Goal: Information Seeking & Learning: Learn about a topic

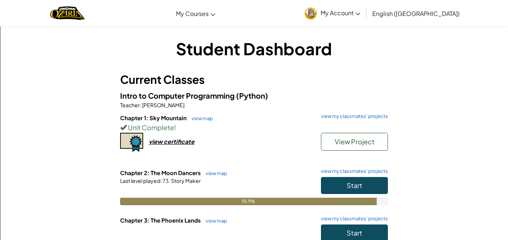
click at [340, 175] on h6 "Chapter 2: The Moon Dancers view map view my classmates' projects" at bounding box center [254, 173] width 268 height 8
click at [346, 179] on button "Start" at bounding box center [354, 185] width 67 height 17
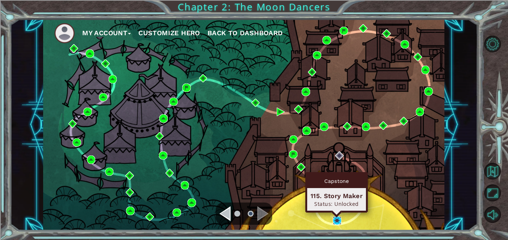
click at [337, 217] on img at bounding box center [337, 221] width 9 height 9
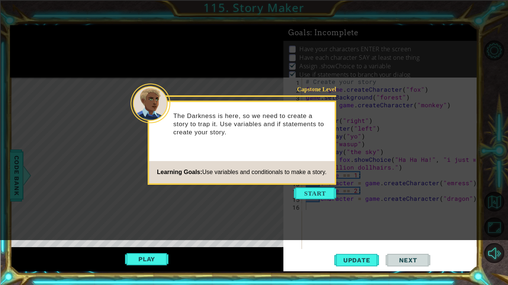
click at [327, 200] on icon at bounding box center [254, 120] width 508 height 240
click at [325, 194] on button "Start" at bounding box center [315, 194] width 42 height 12
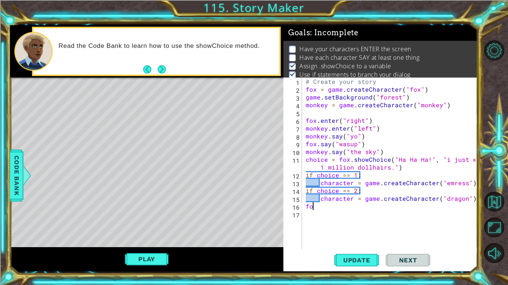
type textarea "f"
type textarea "draggon.say("hey")"
click at [362, 240] on button "Update" at bounding box center [356, 260] width 45 height 19
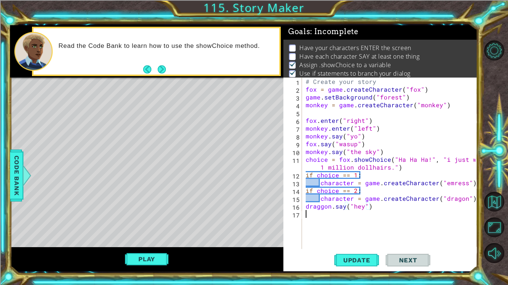
click at [346, 236] on div "# Create your story fox = game . createCharacter ( "fox" ) game . setBackground…" at bounding box center [391, 171] width 175 height 187
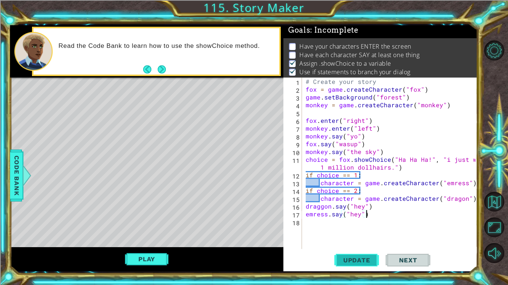
click at [350, 240] on span "Update" at bounding box center [357, 260] width 42 height 7
click at [472, 200] on div "# Create your story fox = game . createCharacter ( "fox" ) game . setBackground…" at bounding box center [391, 171] width 175 height 187
type textarea "character = game.createCharacter("dragon")"
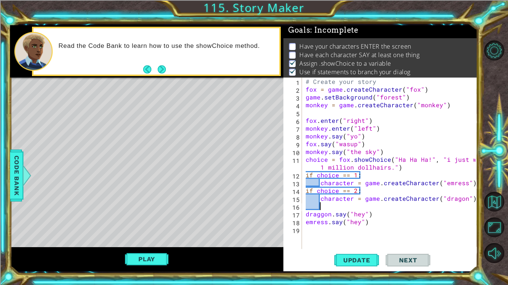
scroll to position [0, 0]
click at [472, 200] on div "# Create your story fox = game . createCharacter ( "fox" ) game . setBackground…" at bounding box center [391, 171] width 175 height 187
click at [446, 208] on div "# Create your story fox = game . createCharacter ( "fox" ) game . setBackground…" at bounding box center [391, 171] width 175 height 187
click at [446, 214] on div "# Create your story fox = game . createCharacter ( "fox" ) game . setBackground…" at bounding box center [391, 171] width 175 height 187
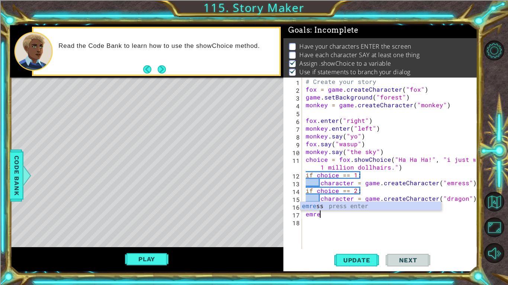
type textarea "e"
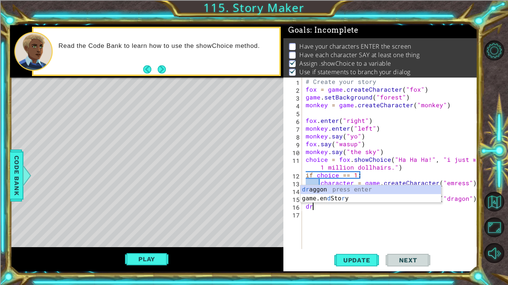
type textarea "d"
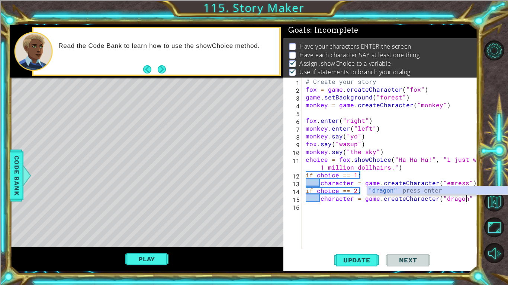
type textarea "character = game.createCharacter("dragon")"
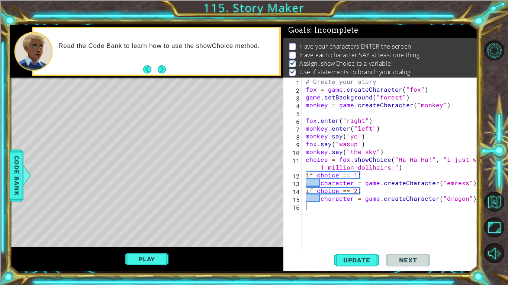
click at [446, 214] on div "# Create your story fox = game . createCharacter ( "fox" ) game . setBackground…" at bounding box center [391, 171] width 175 height 187
click at [481, 203] on div "1 ההההההההההההההההההההההההההההההההההההההההההההההההההההההההההההההההההההההההההההה…" at bounding box center [254, 142] width 508 height 285
click at [473, 199] on div "# Create your story fox = game . createCharacter ( "fox" ) game . setBackground…" at bounding box center [391, 171] width 175 height 187
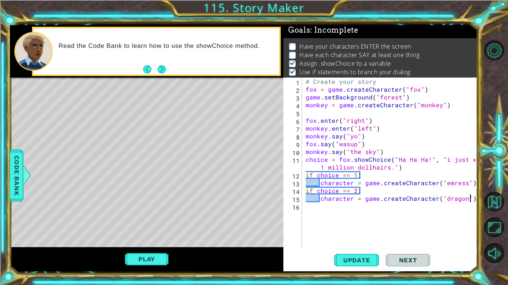
click at [347, 181] on div "# Create your story fox = game . createCharacter ( "fox" ) game . setBackground…" at bounding box center [391, 171] width 175 height 187
click at [347, 181] on div "# Create your story fox = game . createCharacter ( "fox" ) game . setBackground…" at bounding box center [389, 164] width 171 height 172
click at [336, 173] on div "# Create your story fox = game . createCharacter ( "fox" ) game . setBackground…" at bounding box center [391, 171] width 175 height 187
click at [384, 185] on div "# Create your story fox = game . createCharacter ( "fox" ) game . setBackground…" at bounding box center [391, 171] width 175 height 187
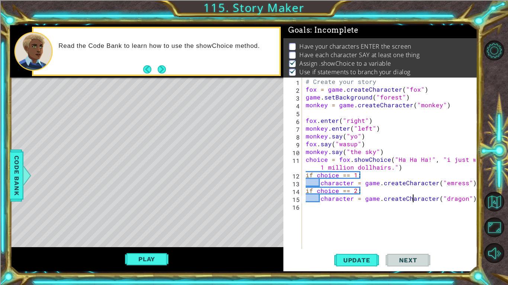
click at [412, 201] on div "# Create your story fox = game . createCharacter ( "fox" ) game . setBackground…" at bounding box center [391, 171] width 175 height 187
click at [471, 198] on div "# Create your story fox = game . createCharacter ( "fox" ) game . setBackground…" at bounding box center [391, 171] width 175 height 187
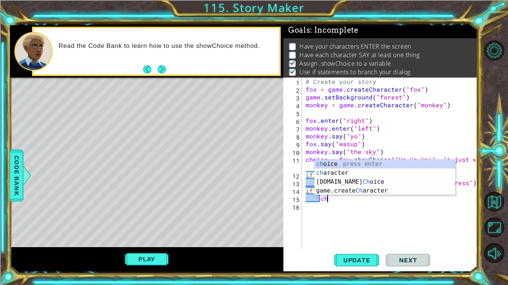
type textarea "c"
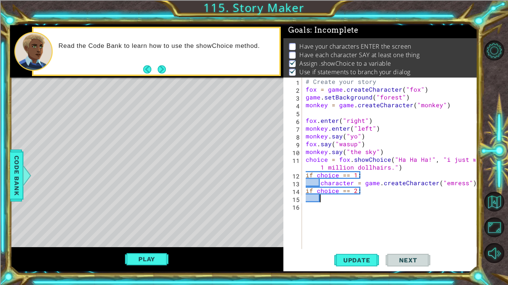
click at [469, 186] on div "# Create your story fox = game . createCharacter ( "fox" ) game . setBackground…" at bounding box center [391, 171] width 175 height 187
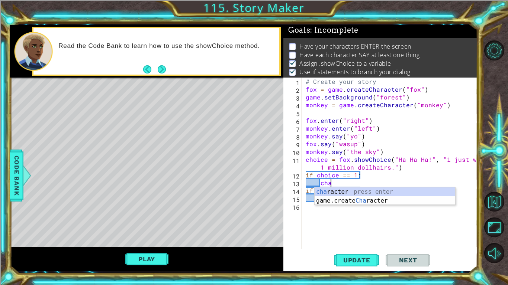
type textarea "c"
type textarea "f"
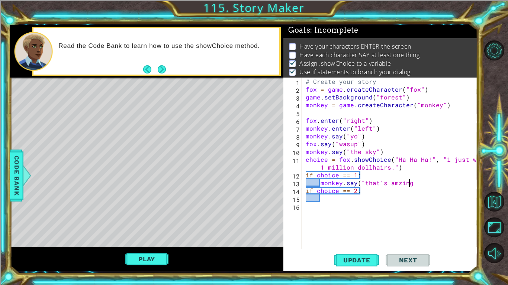
scroll to position [0, 6]
type textarea "monkey.say("that's amzing")"
click at [403, 210] on div "# Create your story fox = game . createCharacter ( "fox" ) game . setBackground…" at bounding box center [391, 171] width 175 height 187
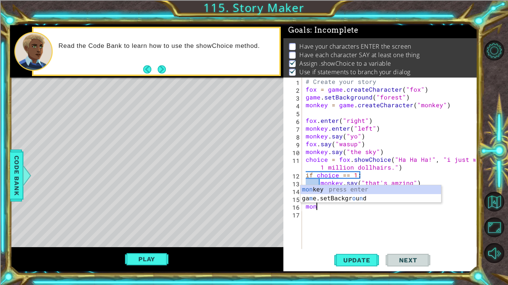
type textarea "m"
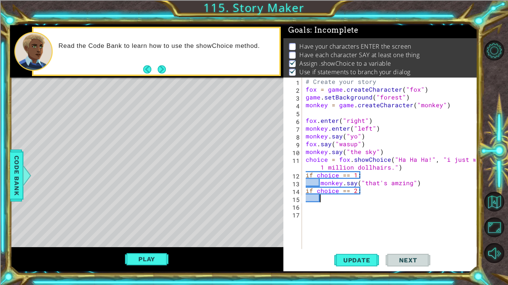
click at [401, 202] on div "# Create your story fox = game . createCharacter ( "fox" ) game . setBackground…" at bounding box center [391, 171] width 175 height 187
click at [384, 216] on div "# Create your story fox = game . createCharacter ( "fox" ) game . setBackground…" at bounding box center [391, 171] width 175 height 187
click at [346, 208] on div "# Create your story fox = game . createCharacter ( "fox" ) game . setBackground…" at bounding box center [391, 171] width 175 height 187
click at [332, 206] on div "# Create your story fox = game . createCharacter ( "fox" ) game . setBackground…" at bounding box center [391, 171] width 175 height 187
click at [326, 201] on div "# Create your story fox = game . createCharacter ( "fox" ) game . setBackground…" at bounding box center [391, 171] width 175 height 187
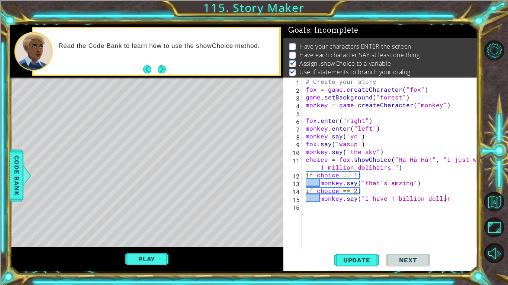
scroll to position [0, 9]
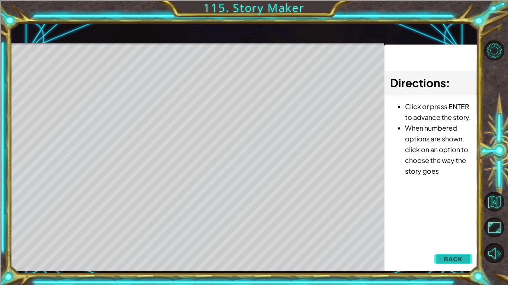
click at [0, 0] on div "Update Next" at bounding box center [0, 0] width 0 height 0
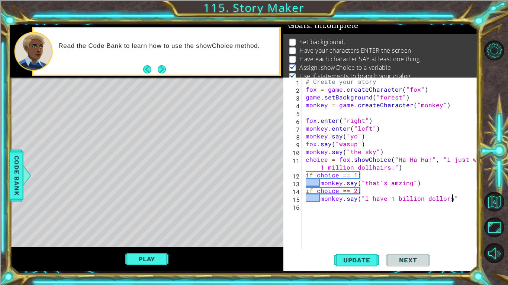
scroll to position [0, 9]
type textarea "monkey.say("I have 1 billion dollors")"
click at [350, 240] on button "Update" at bounding box center [356, 260] width 45 height 19
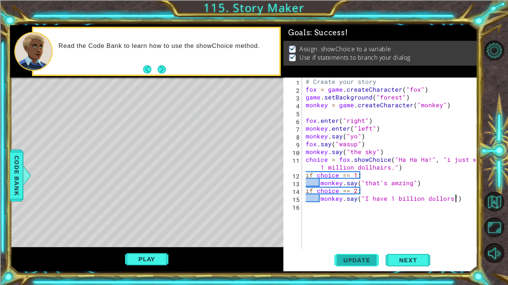
scroll to position [0, 0]
click at [363, 240] on span "Update" at bounding box center [357, 260] width 42 height 7
click at [143, 240] on button "Play" at bounding box center [146, 259] width 43 height 14
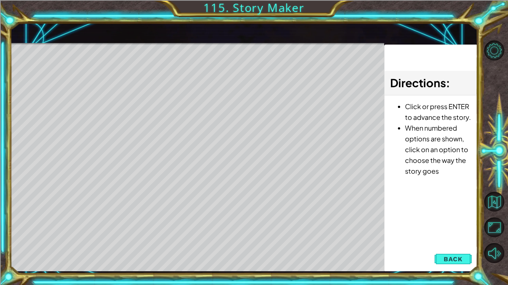
click at [188, 163] on div "Level Map" at bounding box center [181, 152] width 343 height 219
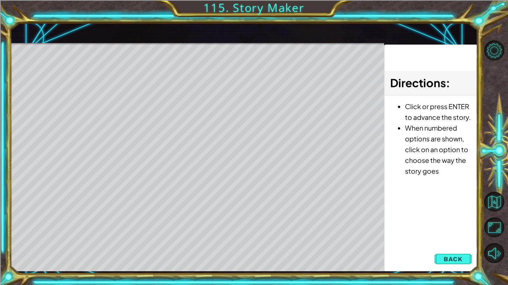
click at [290, 209] on div "Level Map" at bounding box center [181, 152] width 343 height 219
click at [333, 211] on div "Level Map" at bounding box center [181, 152] width 343 height 219
click at [237, 187] on div "Level Map" at bounding box center [181, 152] width 343 height 219
click at [437, 240] on button "Back" at bounding box center [453, 259] width 38 height 15
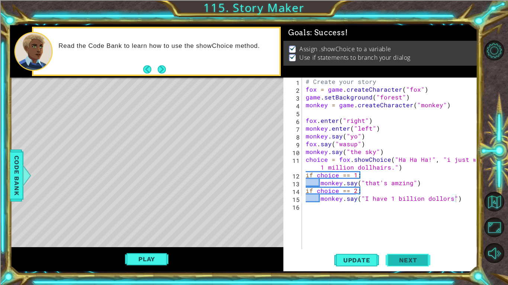
click at [403, 240] on span "Next" at bounding box center [407, 260] width 33 height 7
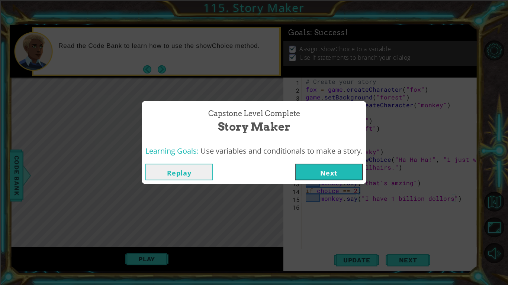
click at [345, 167] on button "Next" at bounding box center [329, 172] width 68 height 17
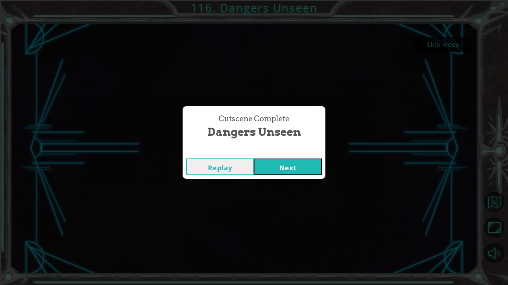
click at [256, 172] on button "Next" at bounding box center [288, 167] width 68 height 17
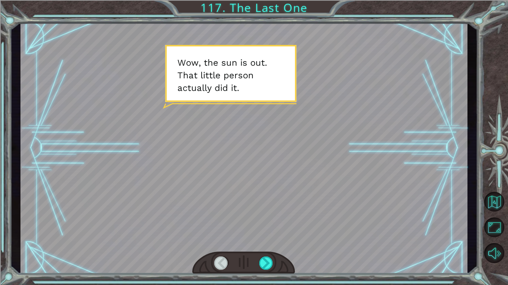
click at [269, 240] on div at bounding box center [243, 263] width 103 height 23
click at [264, 240] on div at bounding box center [266, 263] width 14 height 13
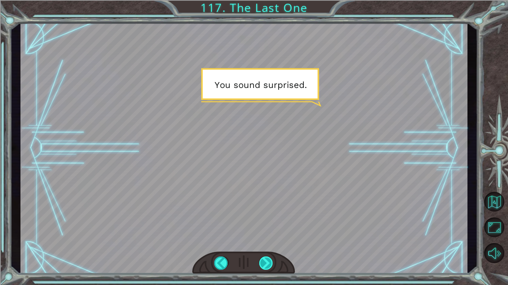
click at [264, 240] on div at bounding box center [266, 263] width 14 height 13
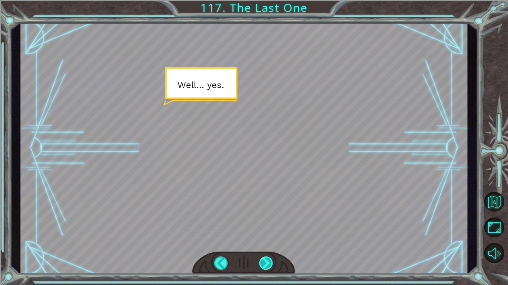
click at [264, 240] on div at bounding box center [266, 263] width 14 height 13
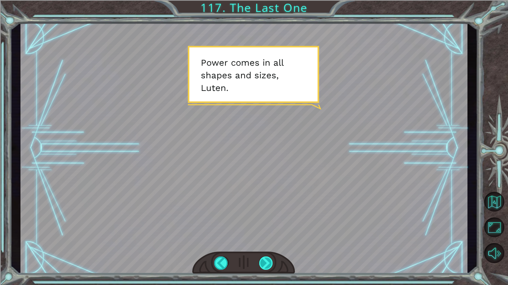
click at [266, 240] on div at bounding box center [266, 263] width 14 height 13
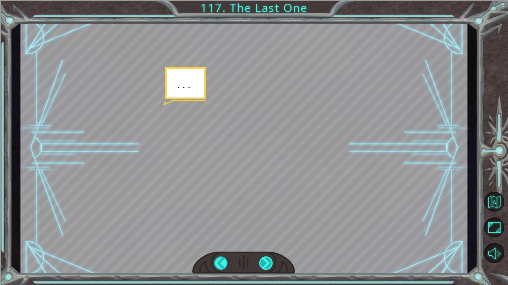
click at [266, 240] on div at bounding box center [266, 263] width 14 height 13
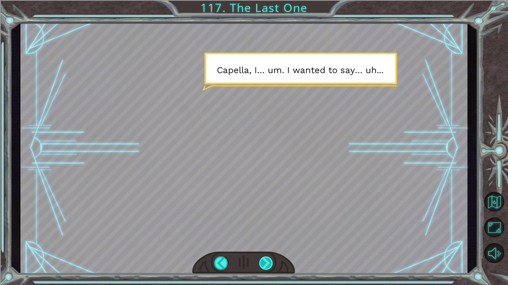
click at [268, 240] on div at bounding box center [266, 263] width 14 height 13
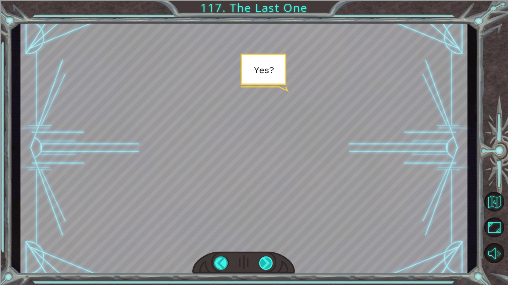
click at [268, 240] on div at bounding box center [266, 263] width 14 height 13
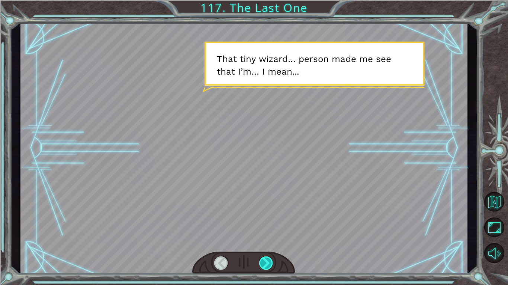
click at [268, 240] on div at bounding box center [266, 263] width 14 height 13
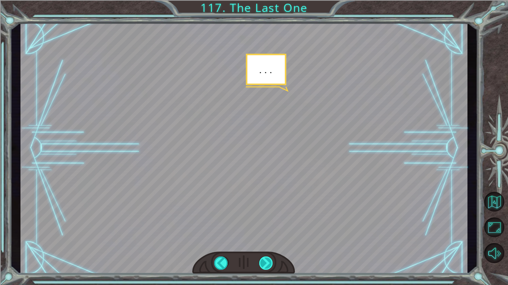
click at [268, 240] on div at bounding box center [266, 263] width 14 height 13
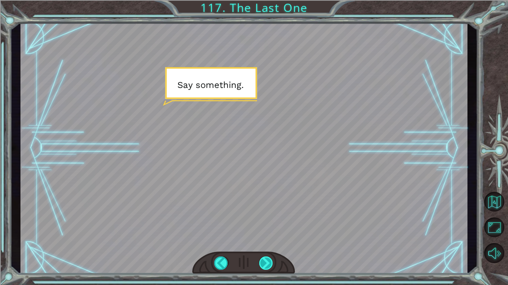
click at [268, 240] on div at bounding box center [266, 263] width 14 height 13
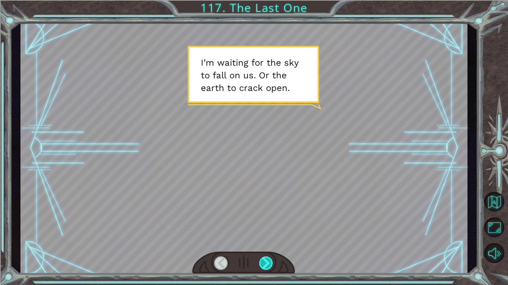
click at [268, 240] on div at bounding box center [266, 263] width 14 height 13
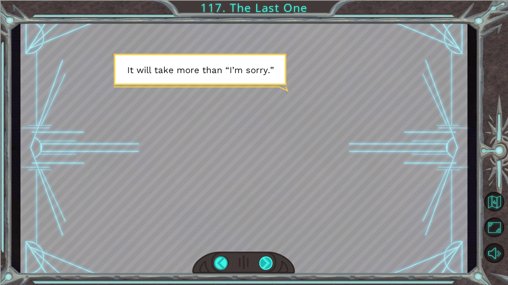
click at [268, 240] on div at bounding box center [266, 263] width 14 height 13
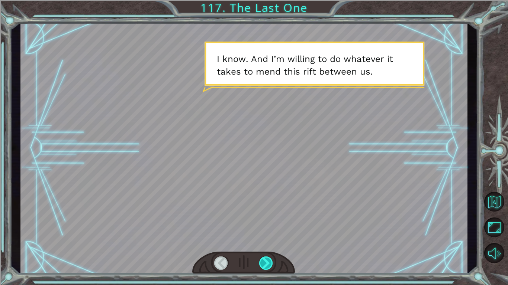
click at [268, 240] on div at bounding box center [266, 263] width 14 height 13
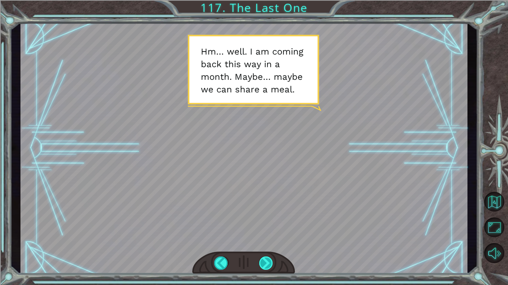
click at [266, 240] on div at bounding box center [266, 263] width 14 height 13
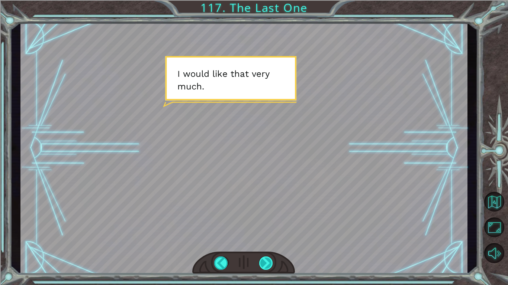
click at [266, 240] on div at bounding box center [266, 263] width 14 height 13
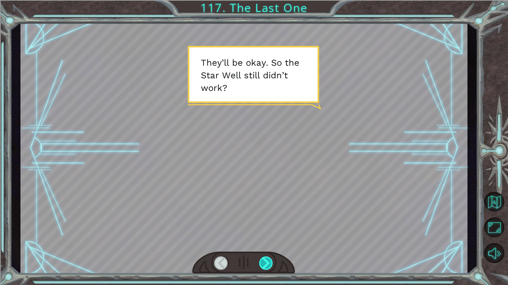
click at [266, 240] on div at bounding box center [266, 263] width 14 height 13
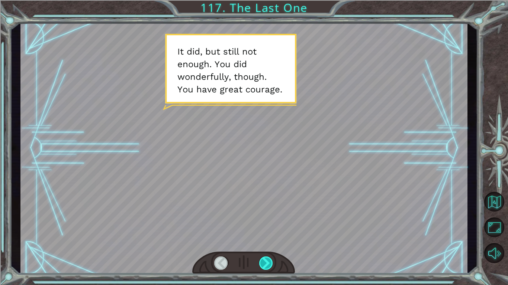
click at [266, 240] on div at bounding box center [266, 263] width 14 height 13
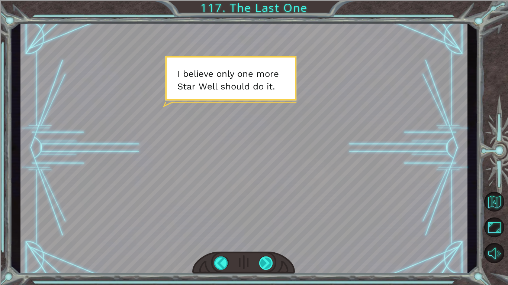
click at [266, 240] on div at bounding box center [266, 263] width 14 height 13
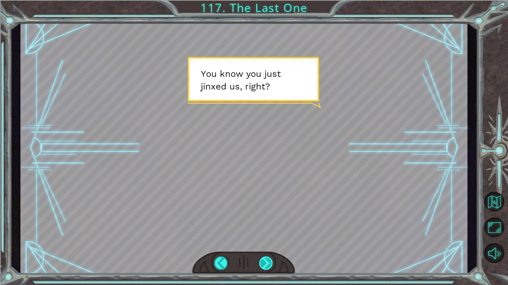
click at [266, 240] on div at bounding box center [266, 263] width 14 height 13
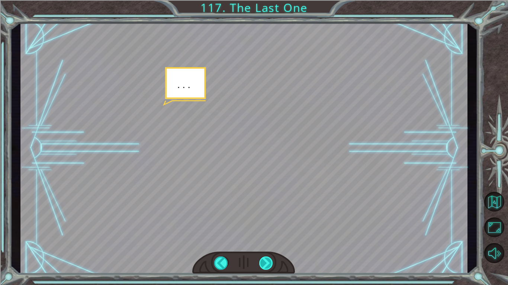
click at [266, 240] on div at bounding box center [266, 263] width 14 height 13
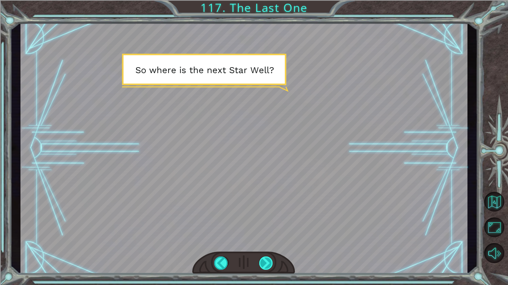
click at [266, 240] on div at bounding box center [266, 263] width 14 height 13
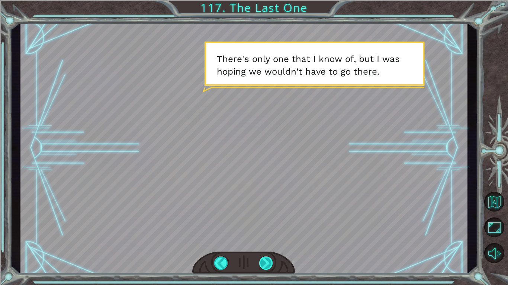
click at [266, 240] on div at bounding box center [266, 263] width 14 height 13
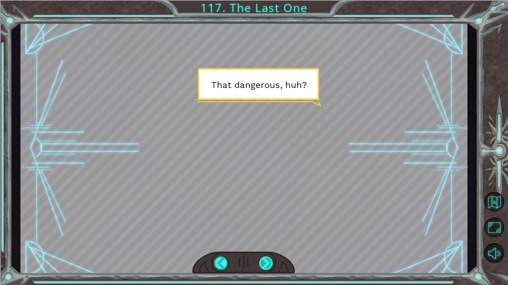
click at [266, 240] on div at bounding box center [266, 263] width 14 height 13
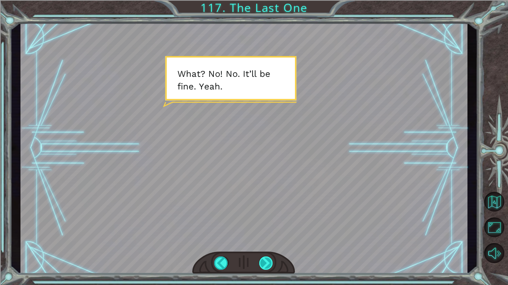
click at [266, 240] on div at bounding box center [266, 263] width 14 height 13
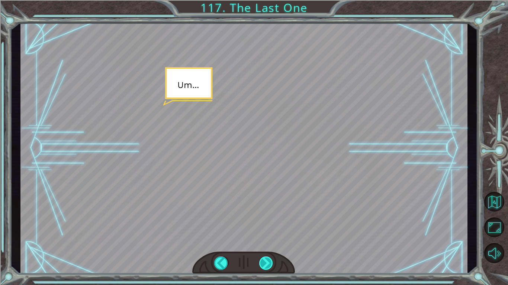
click at [266, 240] on div at bounding box center [266, 263] width 14 height 13
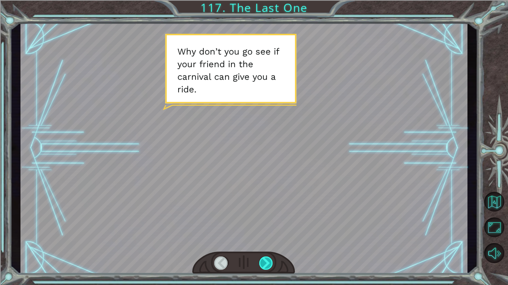
click at [266, 240] on div at bounding box center [266, 263] width 14 height 13
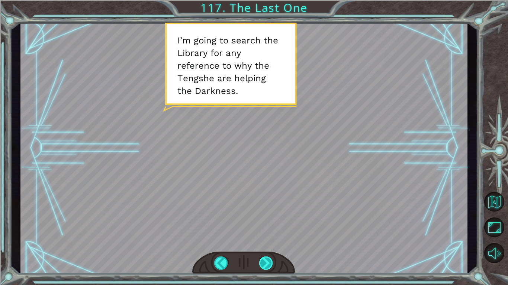
click at [266, 240] on div at bounding box center [266, 263] width 14 height 13
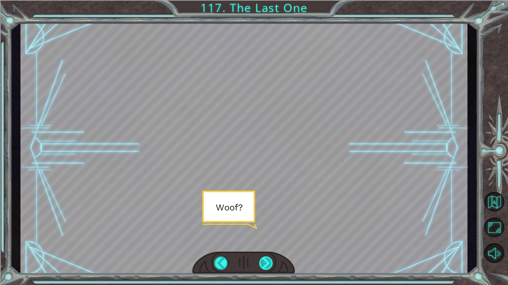
click at [266, 240] on div at bounding box center [266, 263] width 14 height 13
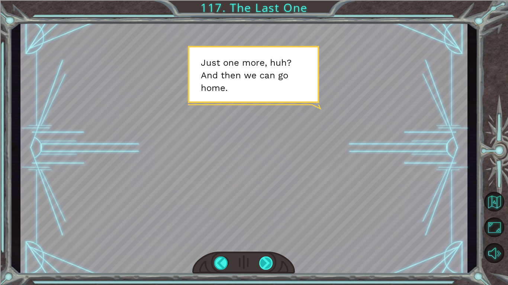
click at [262, 240] on div at bounding box center [266, 263] width 14 height 13
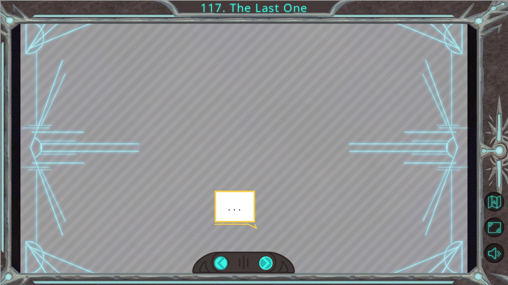
click at [262, 240] on div at bounding box center [266, 263] width 14 height 13
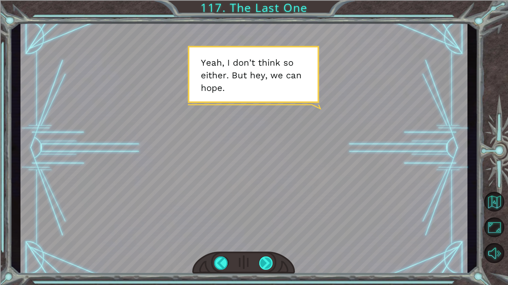
click at [262, 240] on div at bounding box center [266, 263] width 14 height 13
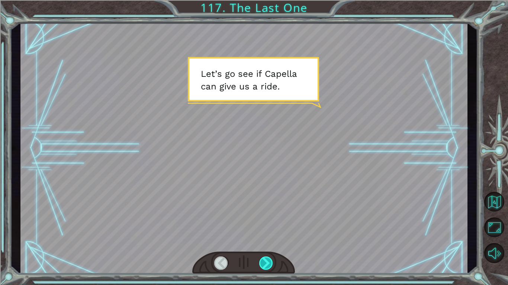
click at [262, 240] on div at bounding box center [266, 263] width 14 height 13
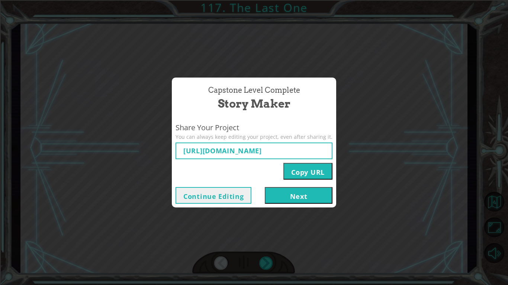
type input "[URL][DOMAIN_NAME]"
click at [288, 195] on button "Next" at bounding box center [299, 195] width 68 height 17
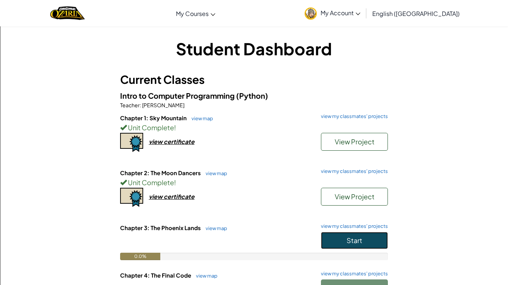
click at [352, 232] on button "Start" at bounding box center [354, 240] width 67 height 17
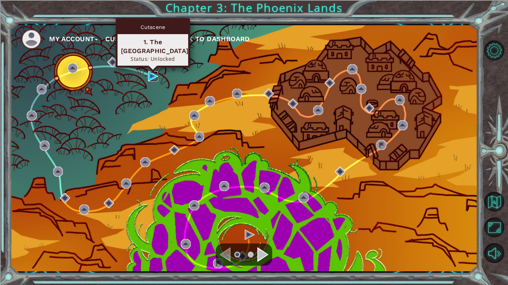
click at [153, 72] on img at bounding box center [153, 76] width 10 height 10
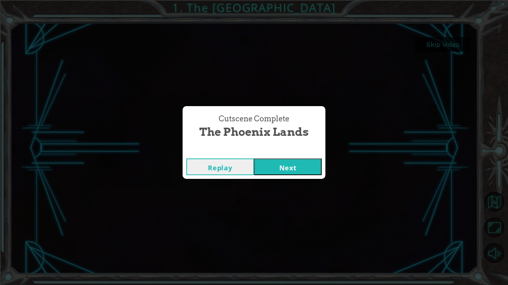
click at [290, 164] on button "Next" at bounding box center [288, 167] width 68 height 17
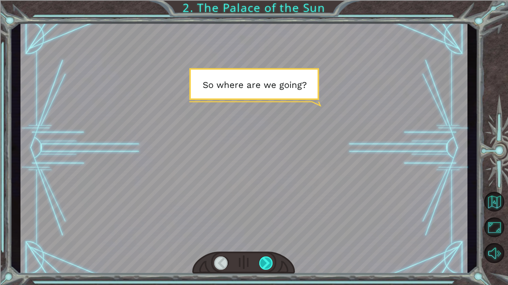
click at [266, 240] on div at bounding box center [266, 263] width 14 height 13
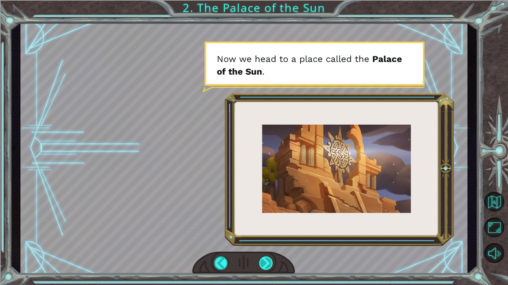
click at [266, 240] on div at bounding box center [266, 263] width 14 height 13
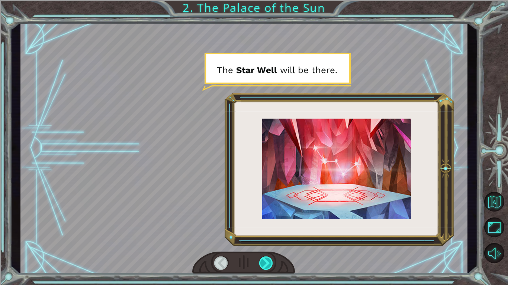
click at [266, 240] on div at bounding box center [266, 263] width 14 height 13
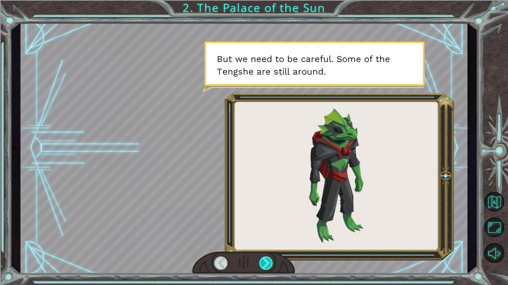
click at [266, 240] on div at bounding box center [266, 263] width 14 height 13
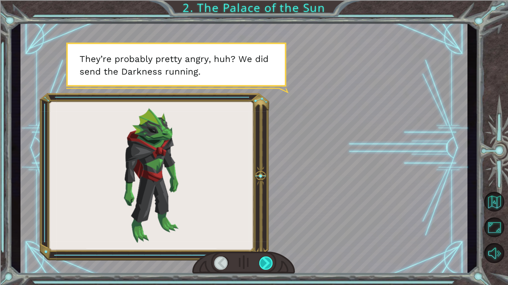
click at [266, 240] on div at bounding box center [266, 263] width 14 height 13
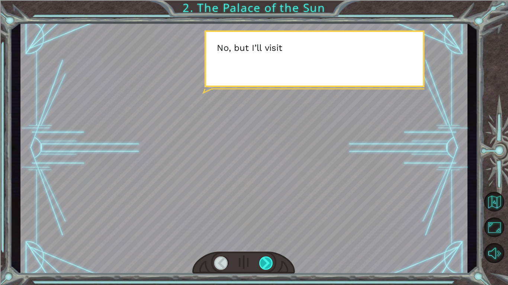
click at [266, 240] on div at bounding box center [266, 263] width 14 height 13
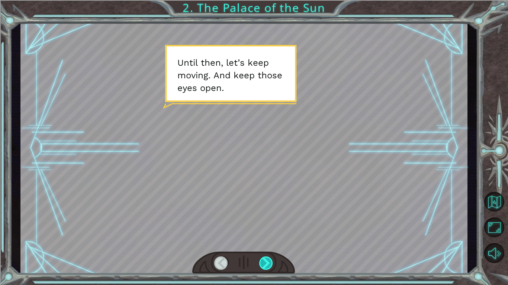
click at [266, 240] on div at bounding box center [266, 263] width 14 height 13
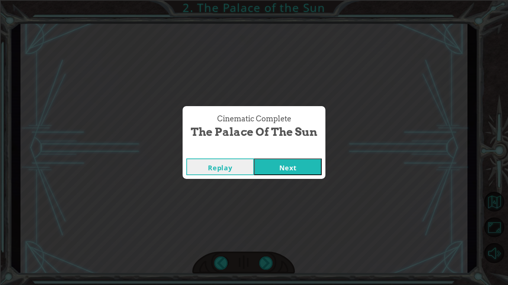
click at [287, 160] on button "Next" at bounding box center [288, 167] width 68 height 17
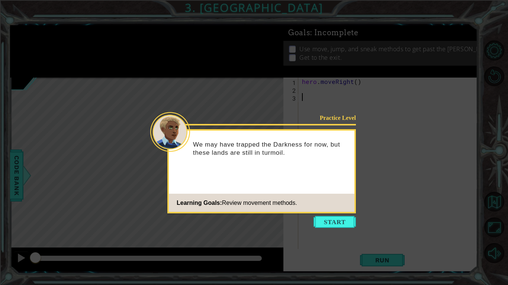
click at [333, 213] on div "Practice Level We may have trapped the Darkness for now, but these lands are st…" at bounding box center [261, 171] width 188 height 84
click at [334, 217] on button "Start" at bounding box center [334, 222] width 42 height 12
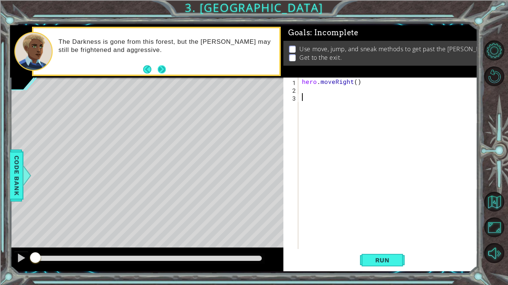
click at [164, 72] on button "Next" at bounding box center [162, 69] width 8 height 8
click at [334, 90] on div "hero . moveRight ( )" at bounding box center [389, 171] width 179 height 187
type textarea "hero.moveRight()"
click at [334, 90] on div "hero . moveRight ( )" at bounding box center [389, 171] width 179 height 187
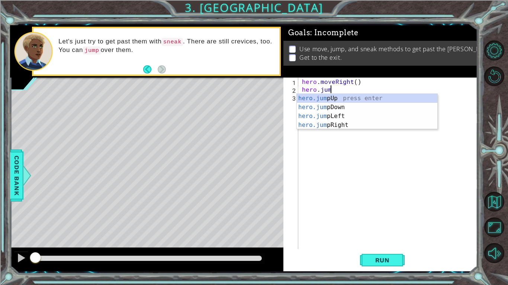
scroll to position [0, 1]
type textarea "hero.jump"
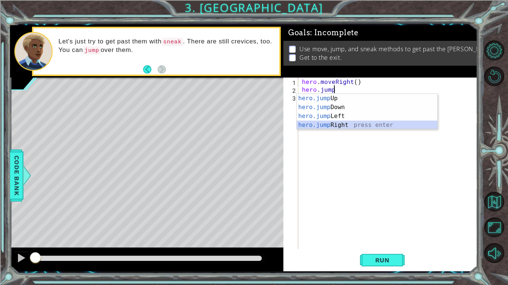
click at [337, 123] on div "hero.jump Up press enter hero.jump Down press enter hero.jump Left press enter …" at bounding box center [367, 121] width 140 height 54
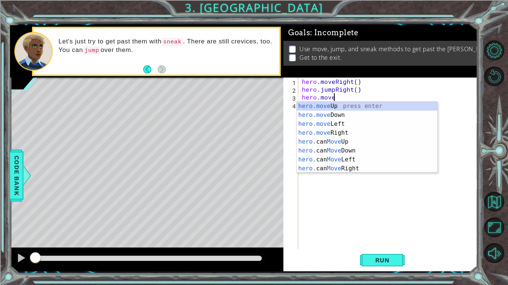
scroll to position [0, 2]
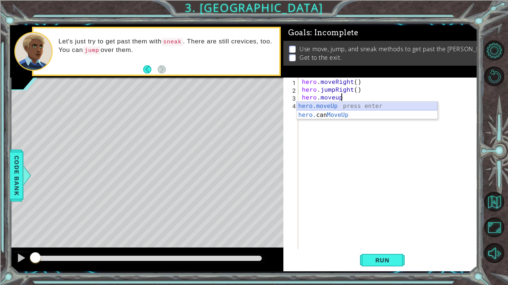
click at [319, 105] on div "hero.moveUp press enter hero. can MoveUp press enter" at bounding box center [367, 120] width 140 height 36
type textarea "hero.moveUp(1)"
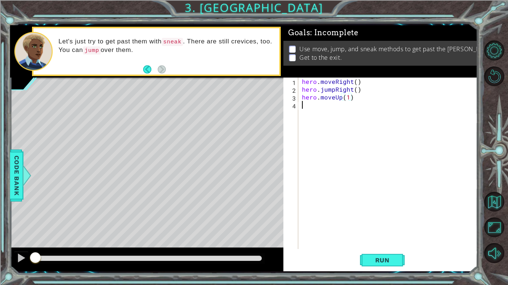
click at [320, 117] on div "hero . moveRight ( ) hero . jumpRight ( ) hero . moveUp ( 1 )" at bounding box center [389, 171] width 179 height 187
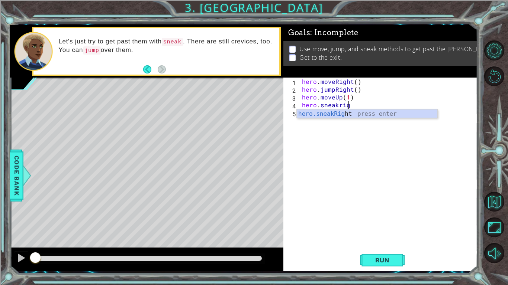
scroll to position [0, 3]
click at [323, 114] on div "hero.sneakRight press enter" at bounding box center [367, 123] width 140 height 27
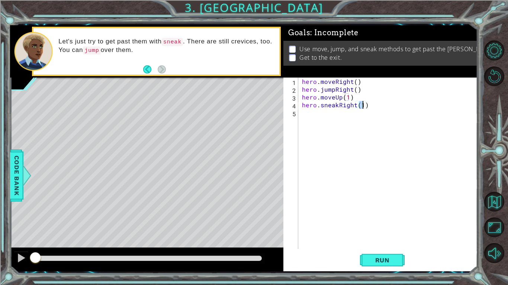
type textarea "hero.sneakRight(3)"
click at [352, 129] on div "hero . moveRight ( ) hero . jumpRight ( ) hero . moveUp ( 1 ) hero . sneakRight…" at bounding box center [389, 171] width 179 height 187
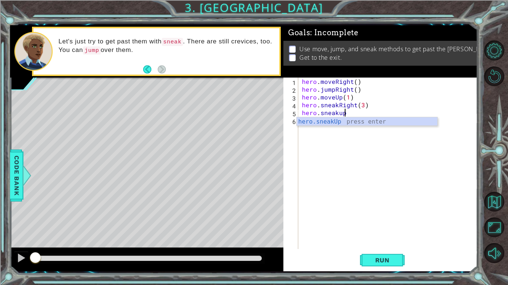
scroll to position [0, 2]
click at [340, 125] on div "hero.sneakUp press enter" at bounding box center [367, 130] width 140 height 27
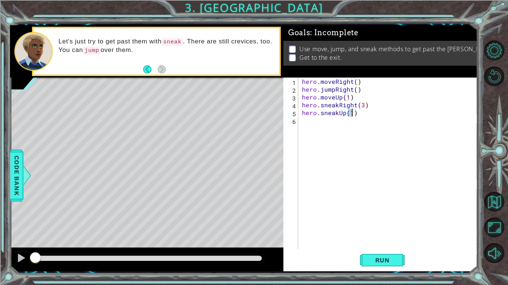
scroll to position [0, 3]
click at [355, 89] on div "hero . moveRight ( ) hero . jumpRight ( ) hero . moveUp ( 1 ) hero . sneakRight…" at bounding box center [389, 171] width 179 height 187
click at [355, 80] on div "hero . moveRight ( ) hero . jumpRight ( 1 ) hero . moveUp ( 1 ) hero . sneakRig…" at bounding box center [389, 171] width 179 height 187
type textarea "hero.moveRight(1)"
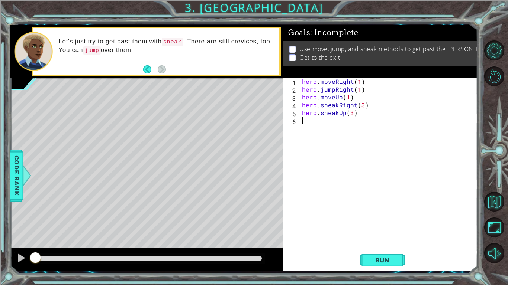
click at [343, 124] on div "hero . moveRight ( 1 ) hero . jumpRight ( 1 ) hero . moveUp ( 1 ) hero . sneakR…" at bounding box center [389, 171] width 179 height 187
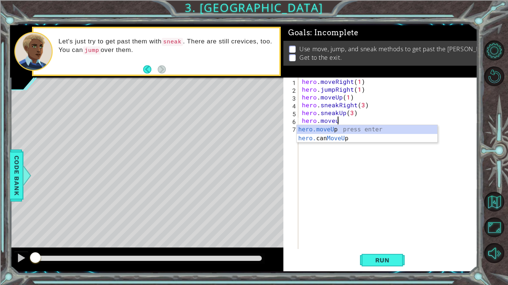
scroll to position [0, 2]
click at [387, 240] on span "Run" at bounding box center [382, 260] width 29 height 7
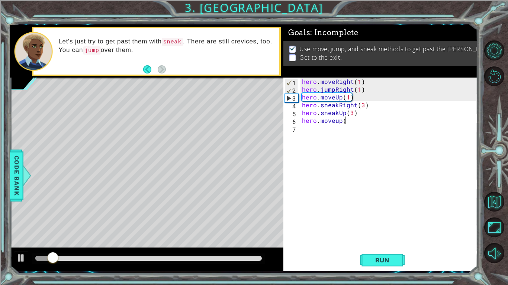
scroll to position [0, 2]
type textarea "hero.moveup()"
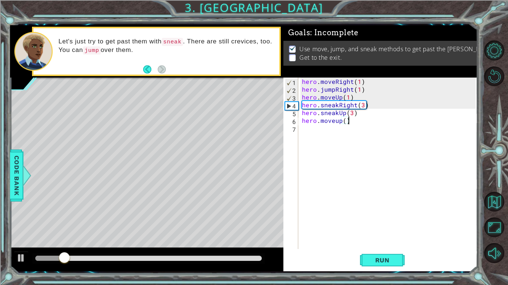
click at [374, 217] on div "hero . moveRight ( 1 ) hero . jumpRight ( 1 ) hero . moveUp ( 1 ) hero . sneakR…" at bounding box center [389, 171] width 179 height 187
click at [396, 240] on span "Run" at bounding box center [382, 260] width 29 height 7
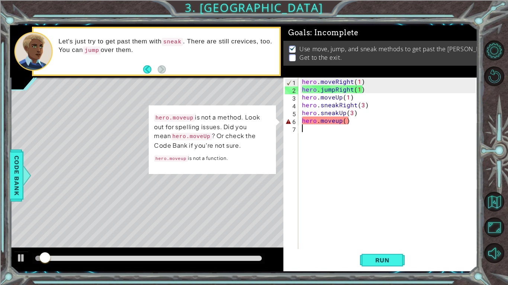
click at [334, 125] on div "hero . moveRight ( 1 ) hero . jumpRight ( 1 ) hero . moveUp ( 1 ) hero . sneakR…" at bounding box center [389, 171] width 179 height 187
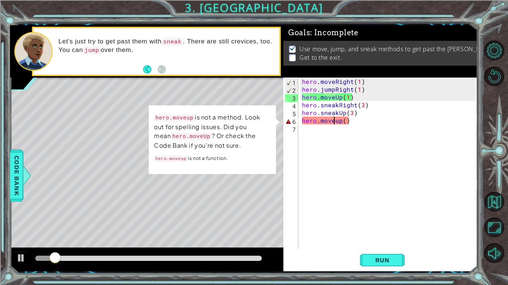
click at [349, 122] on div "hero . moveRight ( 1 ) hero . jumpRight ( 1 ) hero . moveUp ( 1 ) hero . sneakR…" at bounding box center [389, 171] width 179 height 187
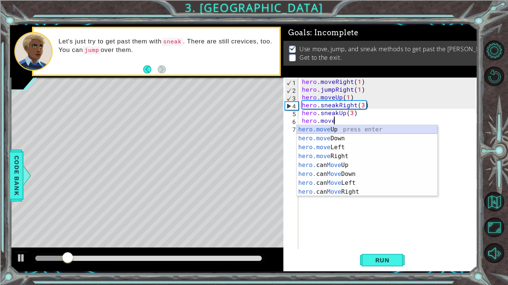
click at [342, 132] on div "hero.move Up press enter hero.move Down press enter hero.move Left press enter …" at bounding box center [367, 169] width 140 height 89
type textarea "hero.moveUp(1)"
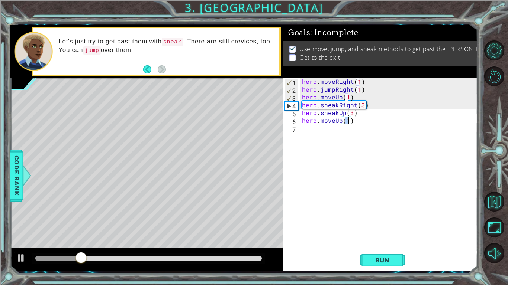
click at [350, 162] on div "hero . moveRight ( 1 ) hero . jumpRight ( 1 ) hero . moveUp ( 1 ) hero . sneakR…" at bounding box center [389, 171] width 179 height 187
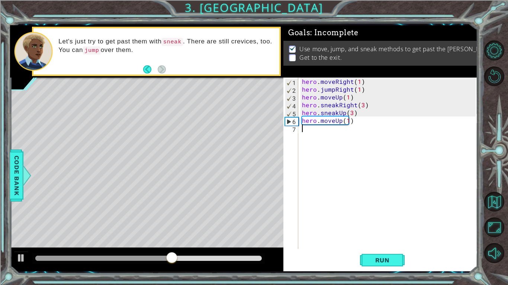
click at [372, 240] on div "hero . moveRight ( 1 ) hero . jumpRight ( 1 ) hero . moveUp ( 1 ) hero . sneakR…" at bounding box center [389, 171] width 179 height 187
click at [373, 240] on span "Run" at bounding box center [382, 260] width 29 height 7
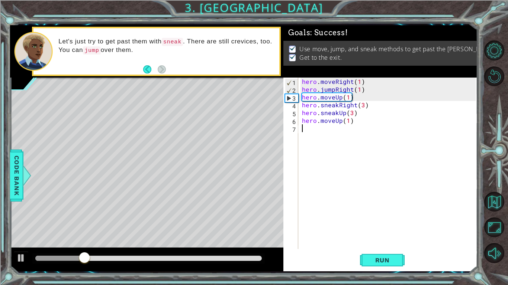
click at [257, 240] on div at bounding box center [148, 258] width 226 height 5
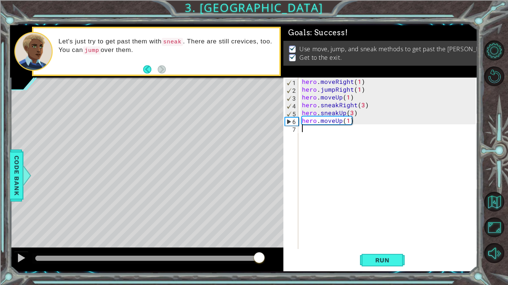
drag, startPoint x: 258, startPoint y: 258, endPoint x: 332, endPoint y: 265, distance: 74.0
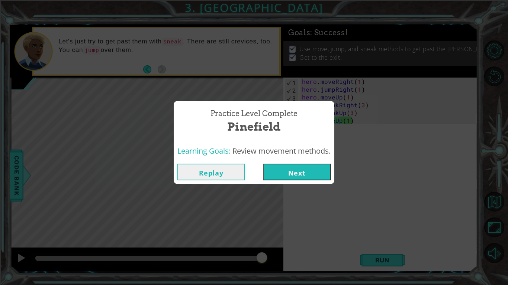
click at [304, 167] on button "Next" at bounding box center [297, 172] width 68 height 17
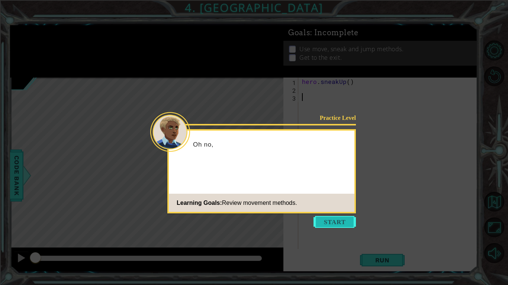
click at [345, 219] on button "Start" at bounding box center [334, 222] width 42 height 12
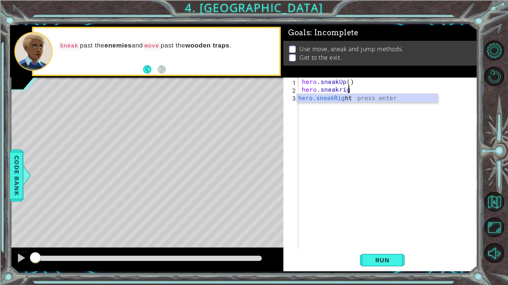
scroll to position [0, 3]
click at [383, 98] on div "hero.sneakRight press enter" at bounding box center [367, 107] width 140 height 27
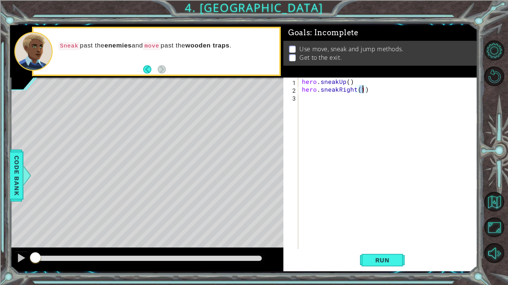
type textarea "hero.sneakRight(2)"
click at [352, 117] on div "hero . sneakUp ( ) hero . sneakRight ( 2 )" at bounding box center [389, 171] width 179 height 187
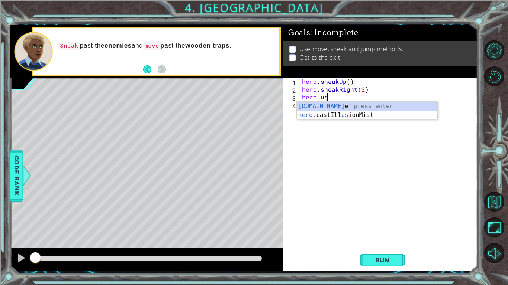
scroll to position [0, 1]
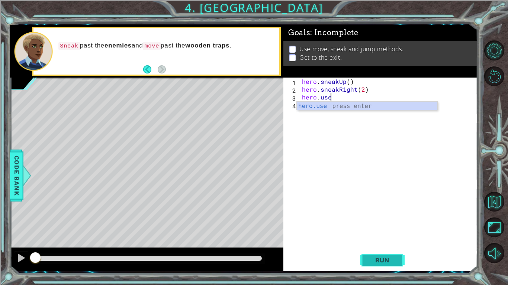
type textarea "hero.use"
click at [384, 240] on span "Run" at bounding box center [382, 260] width 29 height 7
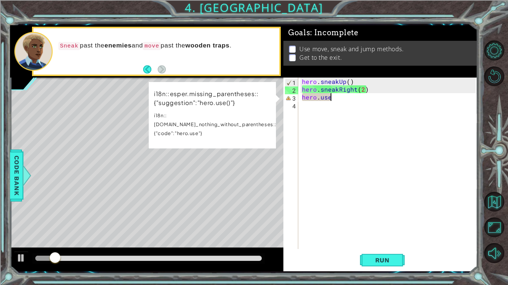
click at [136, 198] on div "Level Map" at bounding box center [181, 187] width 343 height 219
click at [135, 197] on div "Level Map" at bounding box center [181, 187] width 343 height 219
click at [134, 196] on div "Level Map" at bounding box center [181, 187] width 343 height 219
click at [148, 65] on button "Back" at bounding box center [150, 69] width 14 height 8
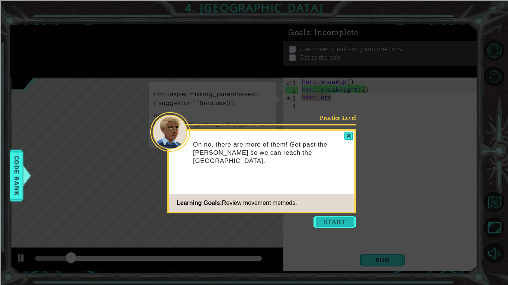
click at [324, 224] on button "Start" at bounding box center [334, 222] width 42 height 12
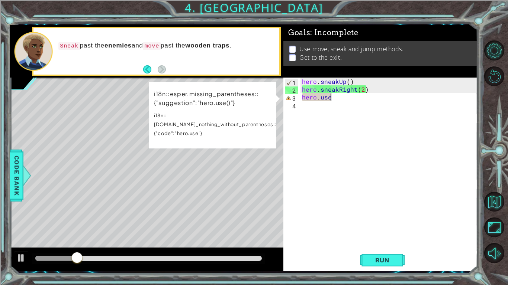
click at [232, 106] on p "i18n::esper.missing_parentheses::{"suggestion":"hero.use()"}" at bounding box center [215, 99] width 123 height 18
click at [389, 123] on div "hero . sneakUp ( ) hero . sneakRight ( 2 ) hero . use" at bounding box center [389, 171] width 179 height 187
click at [340, 96] on div "hero . sneakUp ( ) hero . sneakRight ( 2 ) hero . use" at bounding box center [389, 171] width 179 height 187
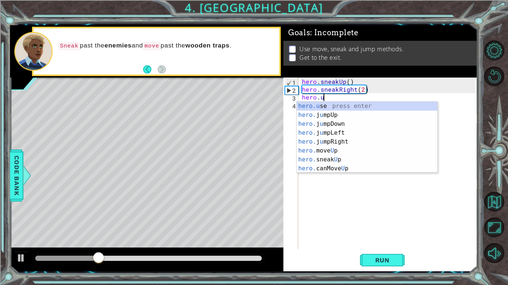
click at [340, 102] on div "hero.u se press enter hero. j u mpUp press enter hero. j u mpDown press enter h…" at bounding box center [367, 146] width 140 height 89
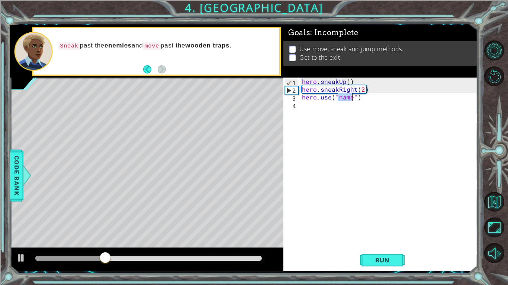
type textarea "hero.use("")"
click at [340, 101] on div "hero . sneakUp ( ) hero . sneakRight ( 2 ) hero . use ( "" )" at bounding box center [389, 171] width 179 height 187
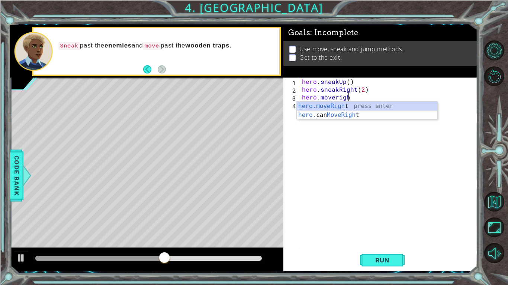
scroll to position [0, 3]
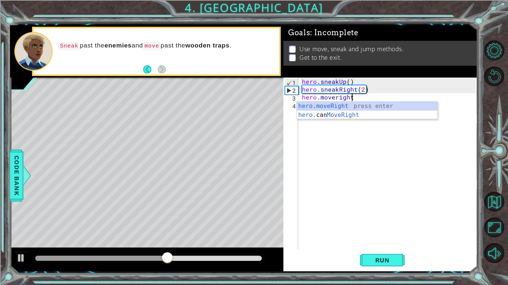
click at [341, 102] on div "hero.moveRight press enter hero. can MoveRight press enter" at bounding box center [367, 120] width 140 height 36
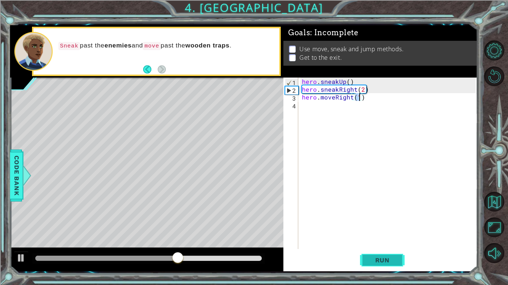
scroll to position [0, 3]
click at [380, 240] on span "Run" at bounding box center [382, 260] width 29 height 7
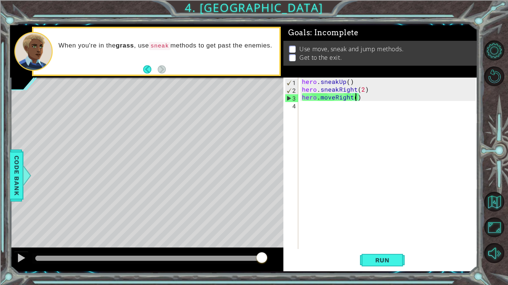
type textarea "hero.moveRight(1)"
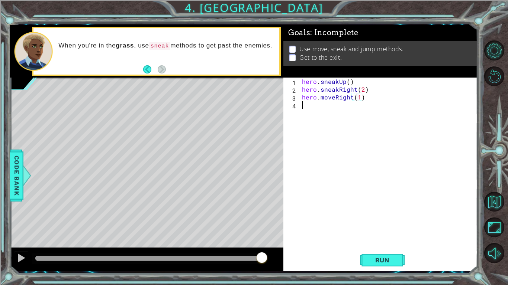
click at [366, 140] on div "hero . sneakUp ( ) hero . sneakRight ( 2 ) hero . moveRight ( 1 )" at bounding box center [389, 171] width 179 height 187
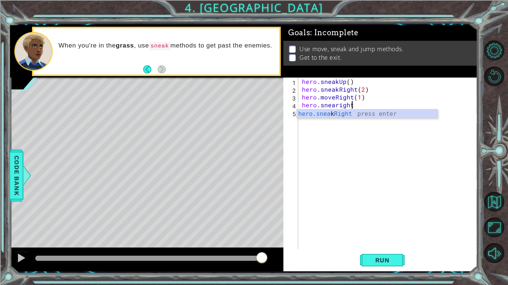
scroll to position [0, 3]
click at [353, 111] on div "hero.snea k Right press enter" at bounding box center [367, 123] width 140 height 27
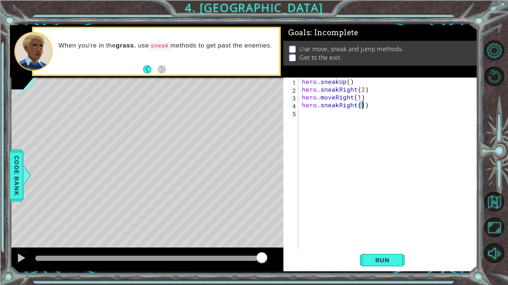
scroll to position [0, 3]
click at [359, 162] on div "hero . sneakUp ( ) hero . sneakRight ( 2 ) hero . moveRight ( 1 ) hero . sneakR…" at bounding box center [389, 171] width 179 height 187
click at [394, 240] on span "Run" at bounding box center [382, 260] width 29 height 7
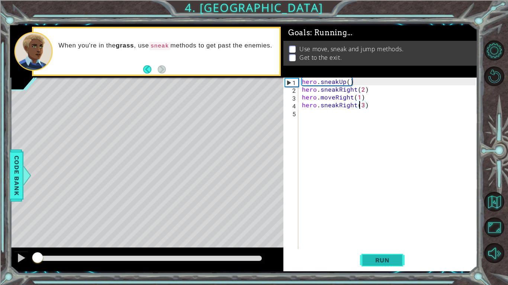
type textarea "hero.sneakRight(3)"
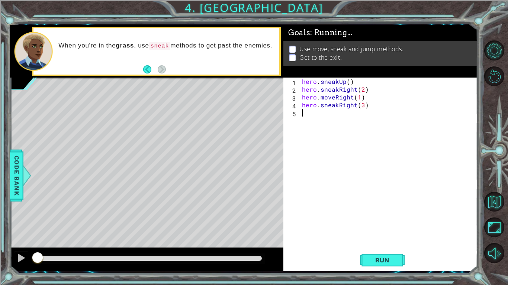
click at [355, 190] on div "hero . sneakUp ( ) hero . sneakRight ( 2 ) hero . moveRight ( 1 ) hero . sneakR…" at bounding box center [389, 171] width 179 height 187
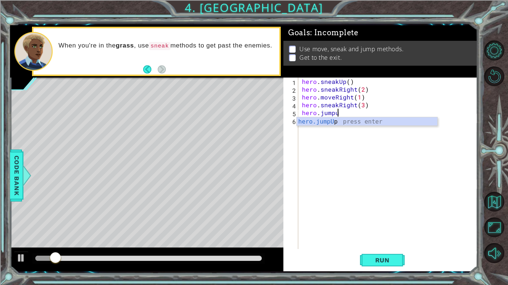
scroll to position [0, 2]
type textarea "hero.jumpup"
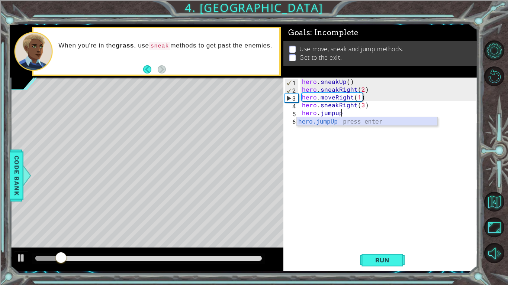
click at [331, 123] on div "hero.jumpUp press enter" at bounding box center [367, 130] width 140 height 27
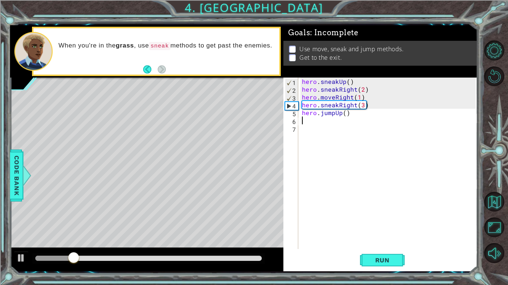
click at [346, 114] on div "hero . sneakUp ( ) hero . sneakRight ( 2 ) hero . moveRight ( 1 ) hero . sneakR…" at bounding box center [389, 171] width 179 height 187
click at [345, 114] on div "hero . sneakUp ( ) hero . sneakRight ( 2 ) hero . moveRight ( 1 ) hero . sneakR…" at bounding box center [389, 171] width 179 height 187
type textarea "hero.jumpUp(1)"
click at [350, 142] on div "hero . sneakUp ( ) hero . sneakRight ( 2 ) hero . moveRight ( 1 ) hero . sneakR…" at bounding box center [389, 171] width 179 height 187
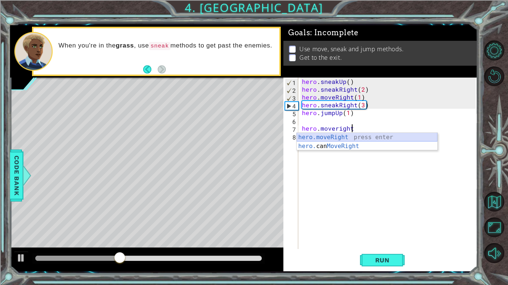
click at [345, 135] on div "hero.moveRight press enter hero. can MoveRight press enter" at bounding box center [367, 151] width 140 height 36
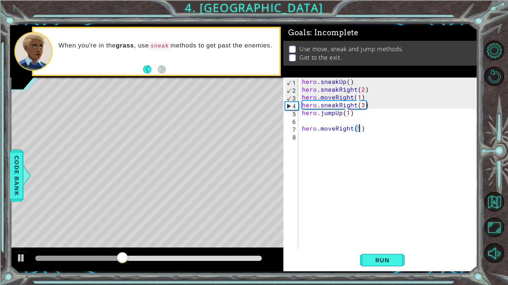
click at [349, 129] on div "hero . sneakUp ( ) hero . sneakRight ( 2 ) hero . moveRight ( 1 ) hero . sneakR…" at bounding box center [389, 171] width 179 height 187
click at [353, 131] on div "hero . sneakUp ( ) hero . sneakRight ( 2 ) hero . moveRight ( 1 ) hero . sneakR…" at bounding box center [389, 171] width 179 height 187
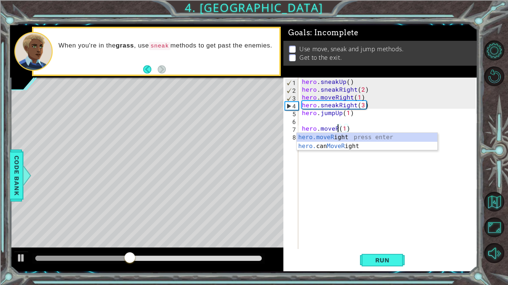
scroll to position [0, 2]
click at [332, 137] on div "hero.moveUp press enter hero. can MoveUp press enter" at bounding box center [367, 151] width 140 height 36
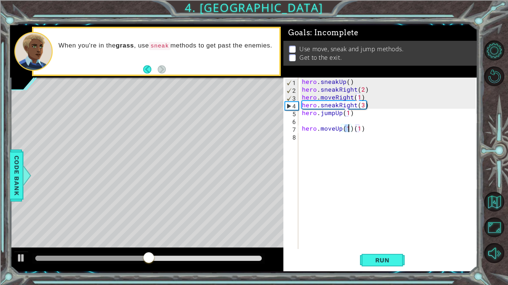
click at [366, 130] on div "hero . sneakUp ( ) hero . sneakRight ( 2 ) hero . moveRight ( 1 ) hero . sneakR…" at bounding box center [389, 171] width 179 height 187
type textarea "hero.moveUp(1)"
click at [357, 146] on div "hero . sneakUp ( ) hero . sneakRight ( 2 ) hero . moveRight ( 1 ) hero . sneakR…" at bounding box center [389, 171] width 179 height 187
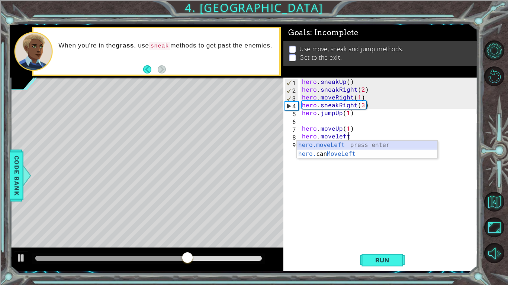
click at [356, 144] on div "hero.moveLeft press enter hero. can MoveLeft press enter" at bounding box center [367, 159] width 140 height 36
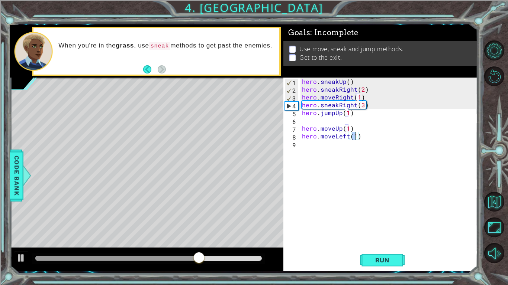
type textarea "hero.moveLeft(3)"
click at [347, 152] on div "hero . sneakUp ( ) hero . sneakRight ( 2 ) hero . moveRight ( 1 ) hero . sneakR…" at bounding box center [389, 171] width 179 height 187
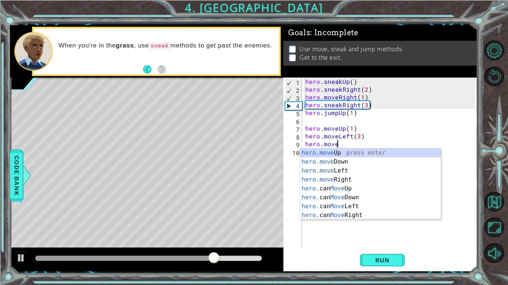
scroll to position [0, 2]
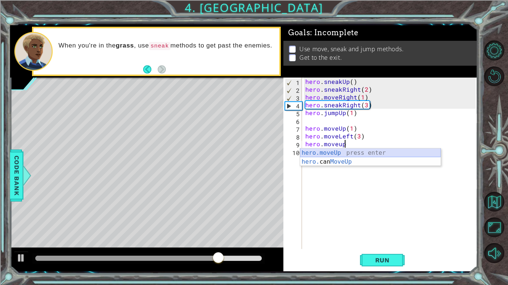
click at [344, 149] on div "hero.moveUp press enter hero. can MoveUp press enter" at bounding box center [370, 167] width 140 height 36
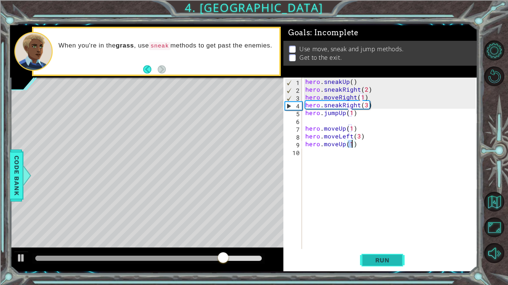
type textarea "hero.moveUp(1)"
click at [371, 240] on button "Run" at bounding box center [382, 260] width 45 height 19
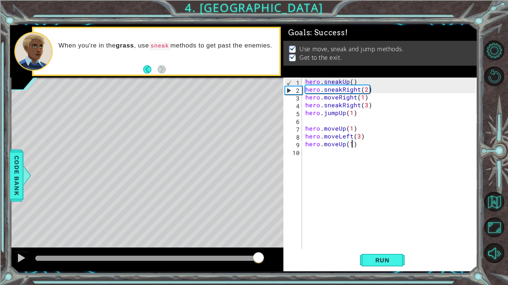
click at [258, 240] on div at bounding box center [148, 258] width 226 height 5
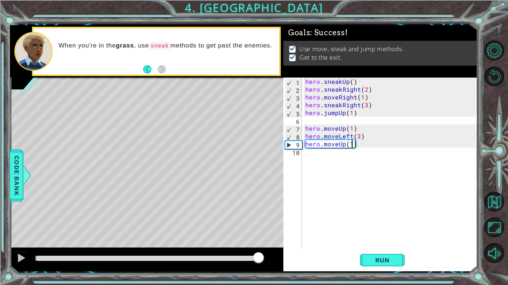
drag, startPoint x: 258, startPoint y: 261, endPoint x: 365, endPoint y: 271, distance: 106.8
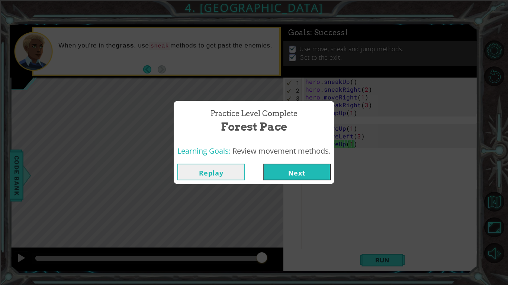
click at [288, 172] on button "Next" at bounding box center [297, 172] width 68 height 17
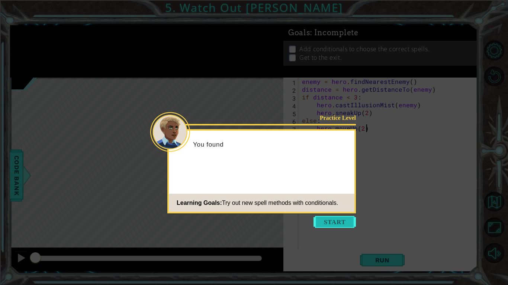
click at [336, 221] on button "Start" at bounding box center [334, 222] width 42 height 12
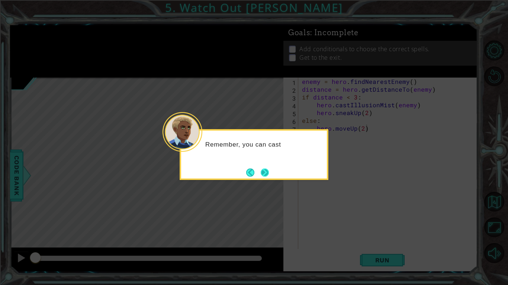
click at [269, 169] on button "Next" at bounding box center [265, 173] width 8 height 8
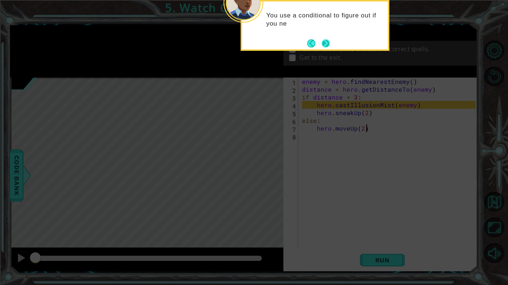
click at [328, 45] on button "Next" at bounding box center [325, 43] width 8 height 8
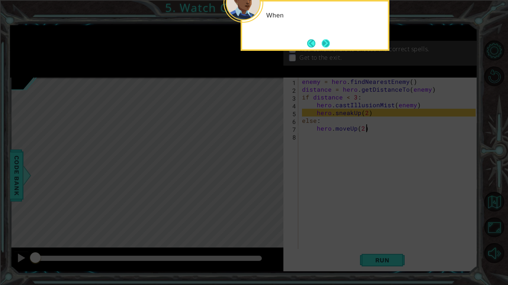
click at [327, 46] on button "Next" at bounding box center [325, 43] width 8 height 8
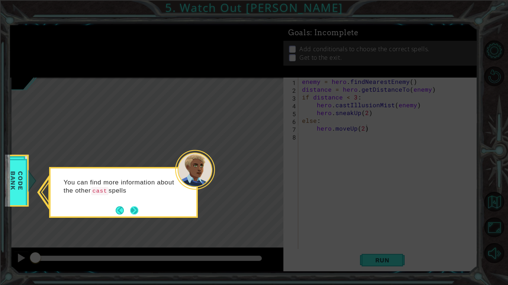
click at [133, 207] on button "Next" at bounding box center [134, 211] width 8 height 8
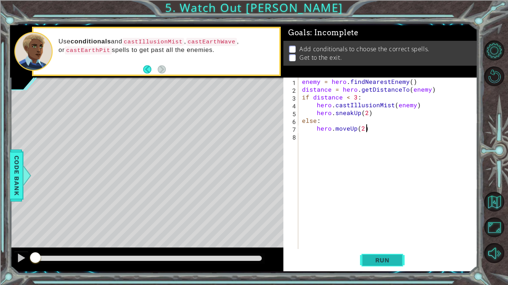
click at [380, 240] on span "Run" at bounding box center [382, 260] width 29 height 7
click at [325, 169] on div "enemy = hero . findNearestEnemy ( ) distance = hero . getDistanceTo ( enemy ) i…" at bounding box center [389, 171] width 179 height 187
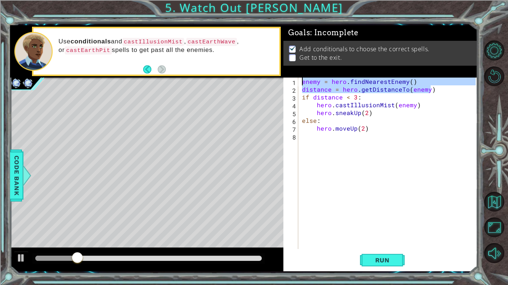
drag, startPoint x: 448, startPoint y: 93, endPoint x: 245, endPoint y: 70, distance: 203.8
click at [245, 70] on div "1 ההההההההההההההההההההההההההההההההההההההההההההההההההההההההההההההההההההההההההההה…" at bounding box center [243, 148] width 467 height 246
type textarea "enemy = hero.findNearestEnemy() distance = hero.getDistanceTo(enemy)"
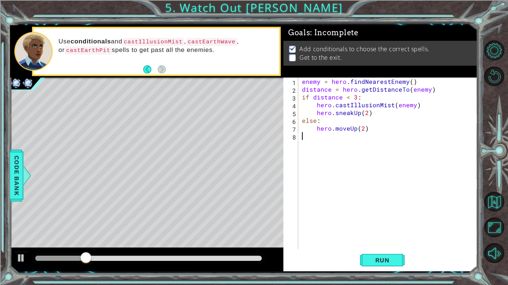
click at [382, 219] on div "enemy = hero . findNearestEnemy ( ) distance = hero . getDistanceTo ( enemy ) i…" at bounding box center [389, 171] width 179 height 187
click at [336, 131] on div "enemy = hero . findNearestEnemy ( ) distance = hero . getDistanceTo ( enemy ) i…" at bounding box center [389, 171] width 179 height 187
type textarea "hero.moveUp(2)"
click at [340, 138] on div "enemy = hero . findNearestEnemy ( ) distance = hero . getDistanceTo ( enemy ) i…" at bounding box center [389, 171] width 179 height 187
click at [364, 129] on div "enemy = hero . findNearestEnemy ( ) distance = hero . getDistanceTo ( enemy ) i…" at bounding box center [389, 171] width 179 height 187
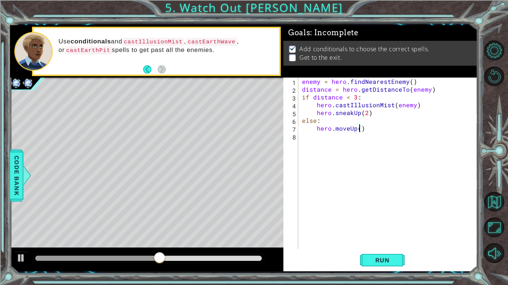
type textarea "hero.moveUp(5)"
click at [353, 136] on div "enemy = hero . findNearestEnemy ( ) distance = hero . getDistanceTo ( enemy ) i…" at bounding box center [389, 171] width 179 height 187
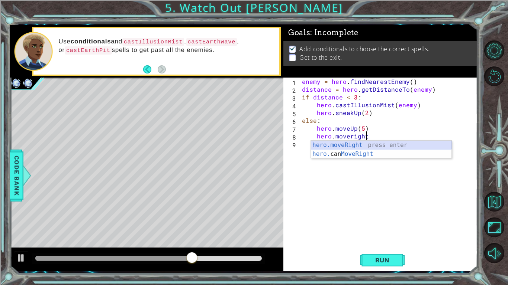
click at [354, 145] on div "hero.moveRight press enter hero. can MoveRight press enter" at bounding box center [381, 159] width 140 height 36
type textarea "hero.moveRight(1)"
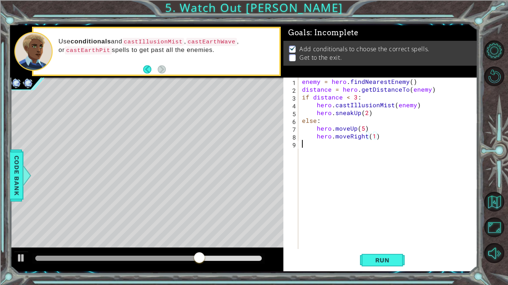
click at [353, 152] on div "enemy = hero . findNearestEnemy ( ) distance = hero . getDistanceTo ( enemy ) i…" at bounding box center [389, 171] width 179 height 187
click at [375, 115] on div "enemy = hero . findNearestEnemy ( ) distance = hero . getDistanceTo ( enemy ) i…" at bounding box center [389, 171] width 179 height 187
type textarea "hero.sneakUp(2)"
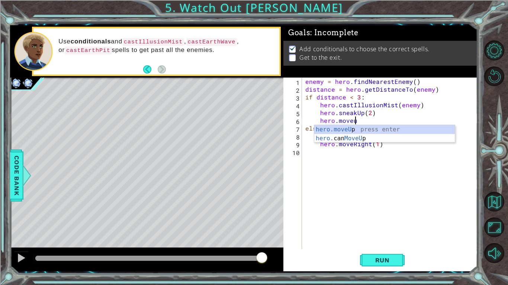
scroll to position [0, 3]
click at [351, 129] on div "hero.moveUp press enter hero. can MoveUp press enter" at bounding box center [384, 143] width 140 height 36
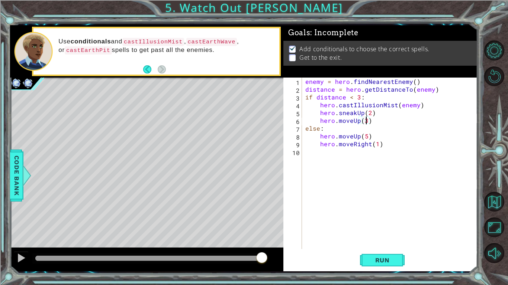
scroll to position [0, 3]
click at [383, 117] on div "enemy = hero . findNearestEnemy ( ) distance = hero . getDistanceTo ( enemy ) i…" at bounding box center [391, 171] width 175 height 187
click at [385, 123] on div "enemy = hero . findNearestEnemy ( ) distance = hero . getDistanceTo ( enemy ) i…" at bounding box center [391, 171] width 175 height 187
type textarea "hero.moveUp(3)"
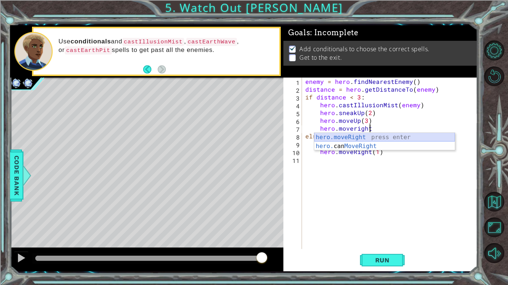
click at [386, 135] on div "hero.moveRight press enter hero. can MoveRight press enter" at bounding box center [384, 151] width 140 height 36
type textarea "hero.moveRight(1)"
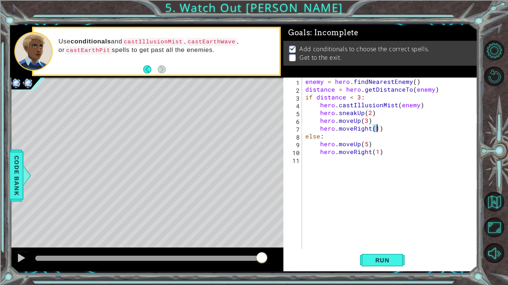
click at [398, 192] on div "enemy = hero . findNearestEnemy ( ) distance = hero . getDistanceTo ( enemy ) i…" at bounding box center [391, 171] width 175 height 187
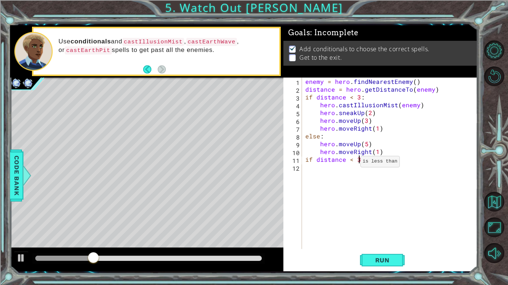
scroll to position [0, 3]
type textarea "if distance < 3:"
click at [425, 190] on div "enemy = hero . findNearestEnemy ( ) distance = hero . getDistanceTo ( enemy ) i…" at bounding box center [391, 171] width 175 height 187
type textarea "`"
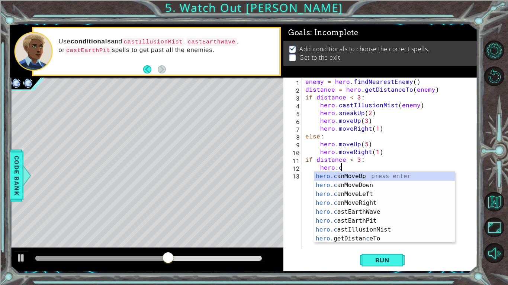
scroll to position [0, 2]
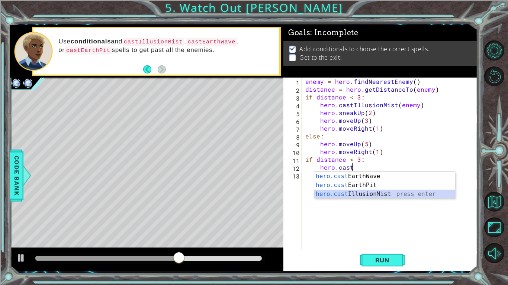
click at [361, 193] on div "hero.cast EarthWave press enter hero.cast EarthPit press enter hero.cast Illusi…" at bounding box center [384, 194] width 140 height 45
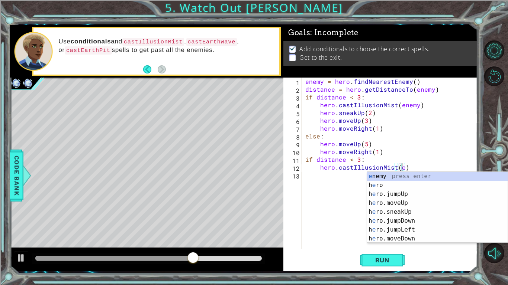
scroll to position [0, 6]
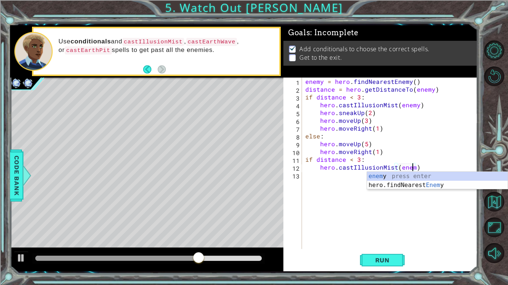
type textarea "hero.castIllusionMist(enemy)"
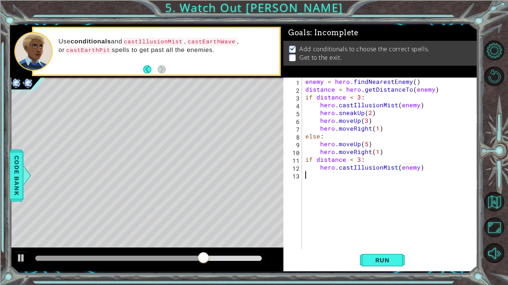
click at [335, 187] on div "enemy = hero . findNearestEnemy ( ) distance = hero . getDistanceTo ( enemy ) i…" at bounding box center [391, 171] width 175 height 187
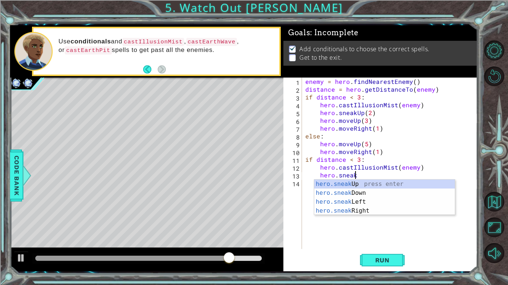
scroll to position [0, 3]
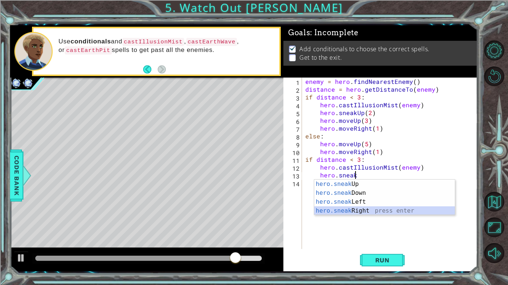
click at [348, 208] on div "hero.sneak Up press enter hero.sneak Down press enter hero.sneak Left press ent…" at bounding box center [384, 207] width 140 height 54
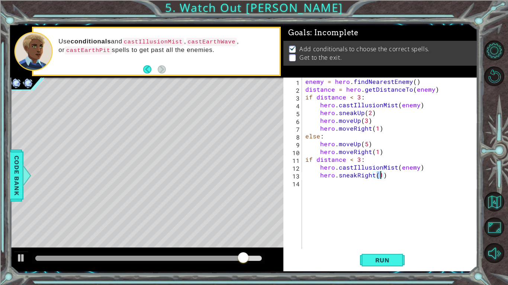
type textarea "hero.sneakRight(2)"
click at [365, 211] on div "enemy = hero . findNearestEnemy ( ) distance = hero . getDistanceTo ( enemy ) i…" at bounding box center [391, 171] width 175 height 187
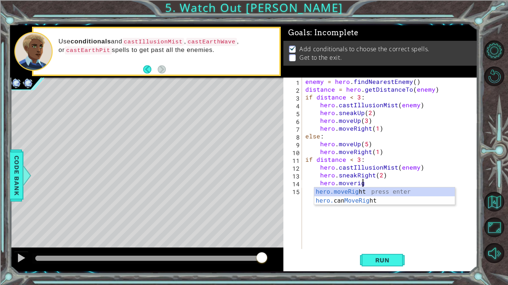
scroll to position [0, 3]
click at [349, 189] on div "hero.moveRight press enter hero. can MoveRight press enter" at bounding box center [384, 206] width 140 height 36
type textarea "hero.moveRight(1)"
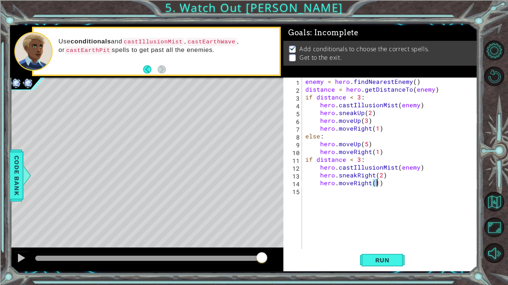
click at [349, 191] on div "enemy = hero . findNearestEnemy ( ) distance = hero . getDistanceTo ( enemy ) i…" at bounding box center [391, 171] width 175 height 187
click at [378, 183] on div "enemy = hero . findNearestEnemy ( ) distance = hero . getDistanceTo ( enemy ) i…" at bounding box center [391, 171] width 175 height 187
type textarea "hero.moveRight(2)"
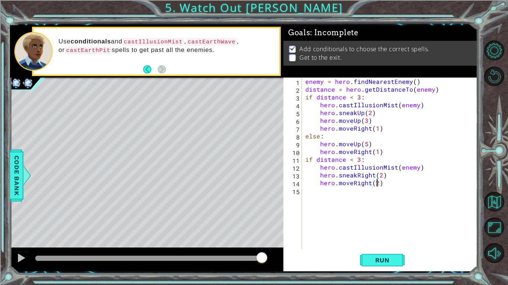
click at [375, 210] on div "enemy = hero . findNearestEnemy ( ) distance = hero . getDistanceTo ( enemy ) i…" at bounding box center [391, 171] width 175 height 187
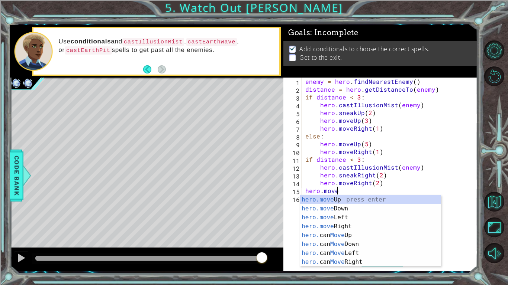
scroll to position [0, 2]
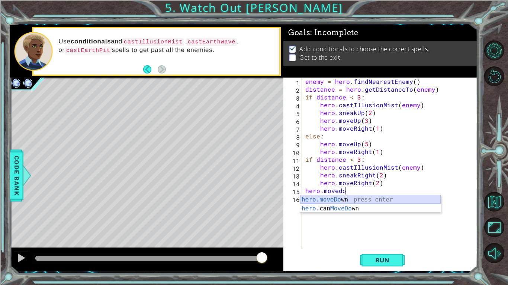
click at [356, 200] on div "hero.moveDo wn press enter hero. can MoveDo wn press enter" at bounding box center [370, 213] width 140 height 36
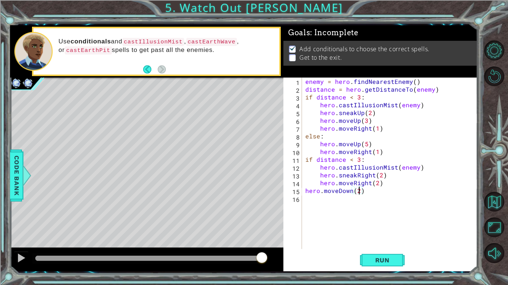
scroll to position [0, 3]
click at [302, 191] on div "hero.moveDown(2) 1 2 3 4 5 6 7 8 9 10 11 12 13 14 15 16 enemy = hero . findNear…" at bounding box center [379, 164] width 192 height 172
click at [304, 191] on div "enemy = hero . findNearestEnemy ( ) distance = hero . getDistanceTo ( enemy ) i…" at bounding box center [391, 171] width 175 height 187
type textarea "hero.moveDown(2)"
click at [333, 209] on div "enemy = hero . findNearestEnemy ( ) distance = hero . getDistanceTo ( enemy ) i…" at bounding box center [391, 171] width 175 height 187
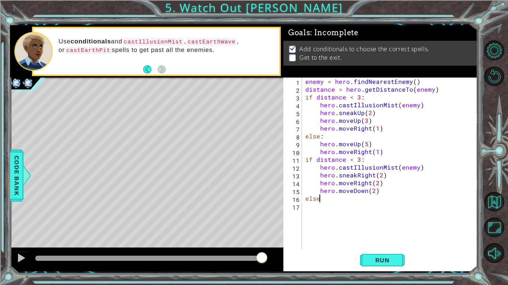
scroll to position [0, 0]
type textarea "else:"
click at [317, 216] on div "enemy = hero . findNearestEnemy ( ) distance = hero . getDistanceTo ( enemy ) i…" at bounding box center [391, 171] width 175 height 187
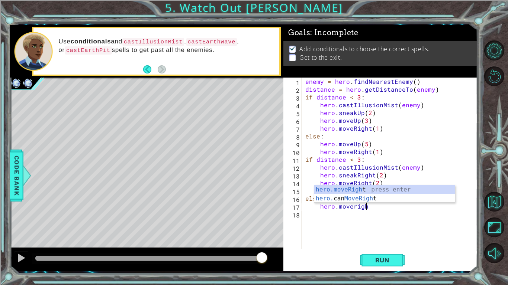
scroll to position [0, 3]
click at [338, 188] on div "hero.moveRight press enter hero. can MoveRight press enter" at bounding box center [384, 203] width 140 height 36
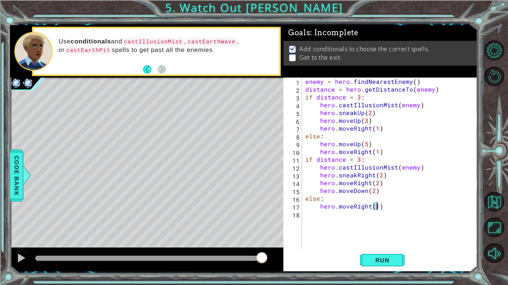
type textarea "hero.moveRight(4)"
click at [359, 232] on div "enemy = hero . findNearestEnemy ( ) distance = hero . getDistanceTo ( enemy ) i…" at bounding box center [391, 171] width 175 height 187
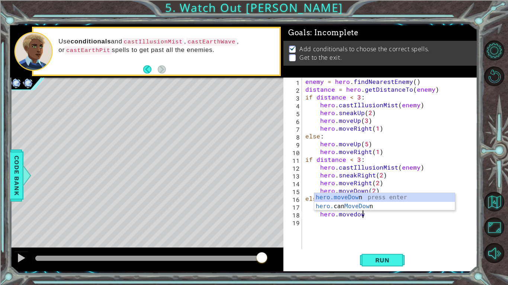
scroll to position [0, 3]
click at [362, 194] on div "hero.moveDown press enter hero. can MoveDown press enter" at bounding box center [384, 211] width 140 height 36
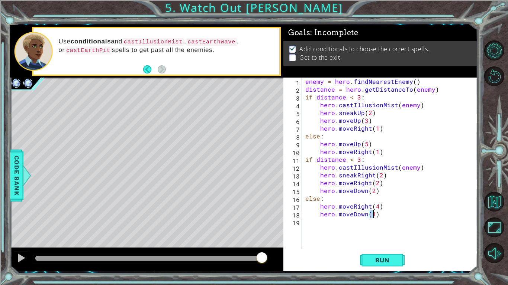
type textarea "hero.moveDown(3)"
click at [363, 233] on div "enemy = hero . findNearestEnemy ( ) distance = hero . getDistanceTo ( enemy ) i…" at bounding box center [391, 171] width 175 height 187
type textarea "if distance < 3:"
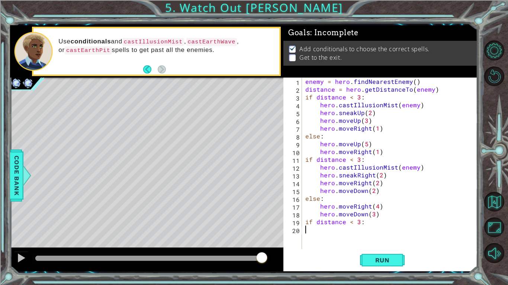
click at [351, 237] on div "enemy = hero . findNearestEnemy ( ) distance = hero . getDistanceTo ( enemy ) i…" at bounding box center [391, 171] width 175 height 187
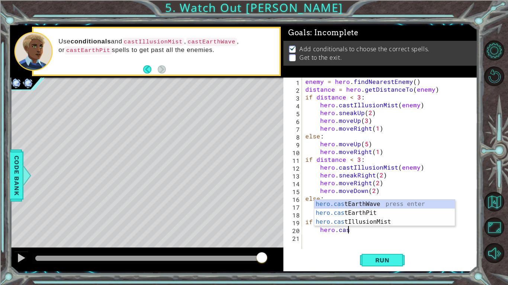
scroll to position [0, 2]
click at [357, 220] on div "hero.cast EarthWave press enter hero.cast EarthPit press enter hero.cast Illusi…" at bounding box center [384, 222] width 140 height 45
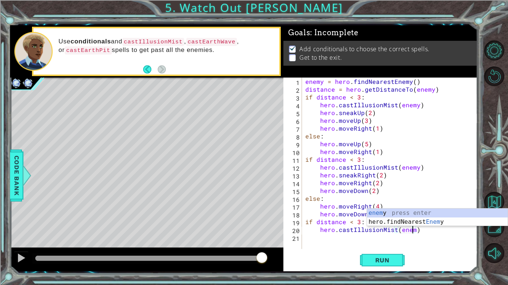
scroll to position [0, 7]
type textarea "hero.castIllusionMist(enemy)"
click at [326, 240] on div "enemy = hero . findNearestEnemy ( ) distance = hero . getDistanceTo ( enemy ) i…" at bounding box center [391, 171] width 175 height 187
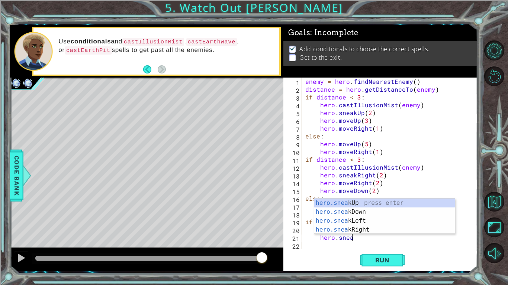
scroll to position [0, 3]
click at [344, 216] on div "hero.sneak Up press enter hero.sneak Down press enter hero.sneak Left press ent…" at bounding box center [384, 226] width 140 height 54
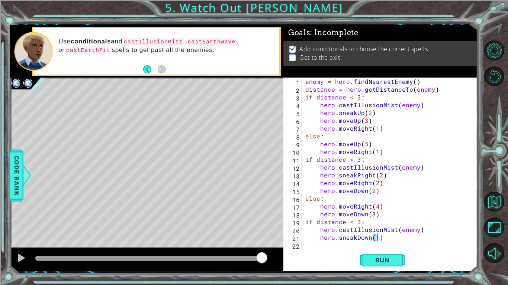
type textarea "hero.sneakDown(3)"
click at [336, 240] on div "enemy = hero . findNearestEnemy ( ) distance = hero . getDistanceTo ( enemy ) i…" at bounding box center [391, 171] width 175 height 187
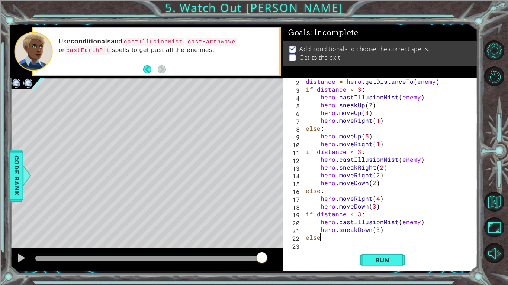
scroll to position [0, 0]
type textarea "else:"
click at [334, 240] on div "distance = hero . getDistanceTo ( enemy ) if distance < 3 : hero . castIllusion…" at bounding box center [391, 171] width 175 height 187
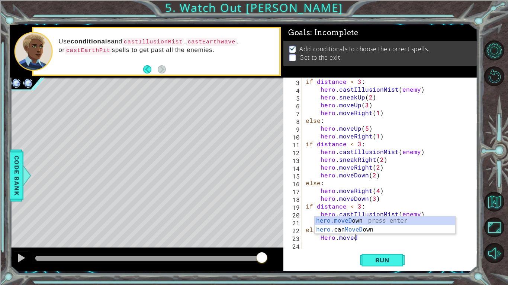
scroll to position [0, 3]
click at [329, 219] on div "hero.moveD own press enter hero. can MoveD own press enter" at bounding box center [384, 235] width 140 height 36
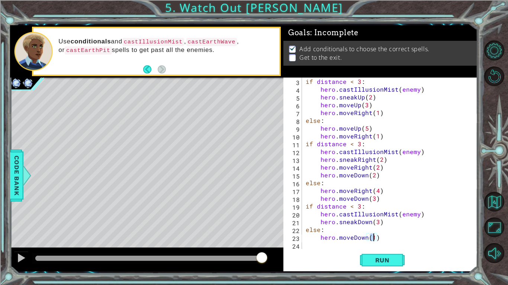
type textarea "hero.moveDown(3)"
click at [358, 240] on div "if distance < 3 : hero . castIllusionMist ( enemy ) hero . sneakUp ( 2 ) hero .…" at bounding box center [391, 171] width 175 height 187
click at [383, 240] on span "Run" at bounding box center [382, 260] width 29 height 7
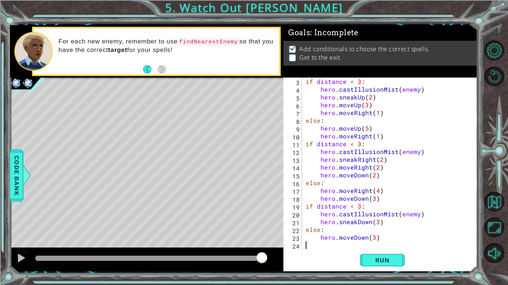
scroll to position [16, 0]
click at [343, 233] on div "if distance < 3 : hero . castIllusionMist ( enemy ) hero . sneakUp ( 2 ) hero .…" at bounding box center [391, 171] width 175 height 187
click at [346, 239] on div "if distance < 3 : hero . castIllusionMist ( enemy ) hero . sneakUp ( 2 ) hero .…" at bounding box center [391, 171] width 175 height 187
click at [368, 226] on div "if distance < 3 : hero . castIllusionMist ( enemy ) hero . sneakUp ( 2 ) hero .…" at bounding box center [391, 171] width 175 height 187
click at [382, 240] on span "Run" at bounding box center [382, 260] width 29 height 7
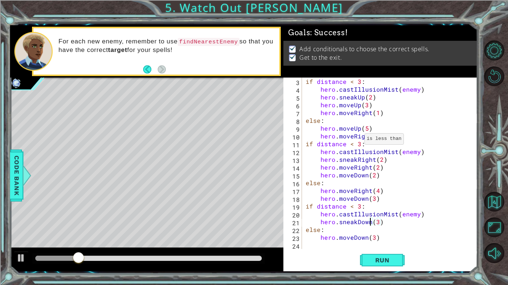
click at [355, 141] on div "if distance < 3 : hero . castIllusionMist ( enemy ) hero . sneakUp ( 2 ) hero .…" at bounding box center [391, 171] width 175 height 187
click at [360, 143] on div "if distance < 3 : hero . castIllusionMist ( enemy ) hero . sneakUp ( 2 ) hero .…" at bounding box center [391, 171] width 175 height 187
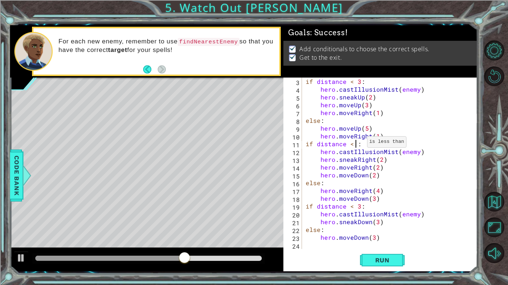
scroll to position [0, 3]
click at [388, 171] on div "if distance < 3 : hero . castIllusionMist ( enemy ) hero . sneakUp ( 2 ) hero .…" at bounding box center [391, 171] width 175 height 187
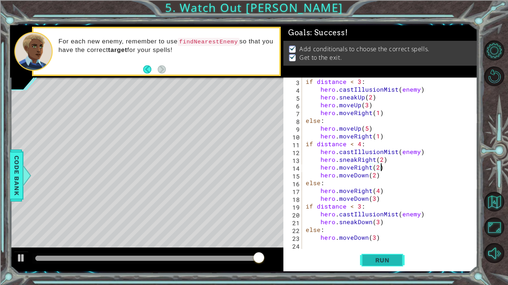
type textarea "hero.moveRight(2)"
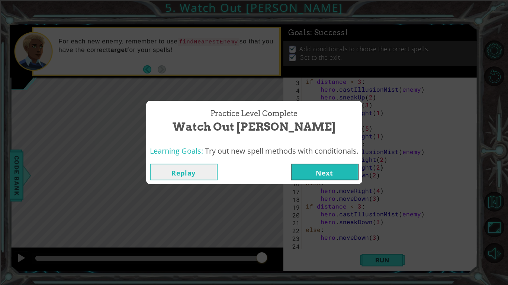
click at [325, 180] on button "Next" at bounding box center [325, 172] width 68 height 17
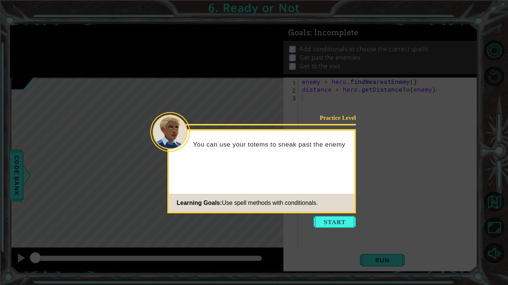
click at [333, 214] on icon at bounding box center [254, 142] width 508 height 285
click at [332, 218] on button "Start" at bounding box center [334, 222] width 42 height 12
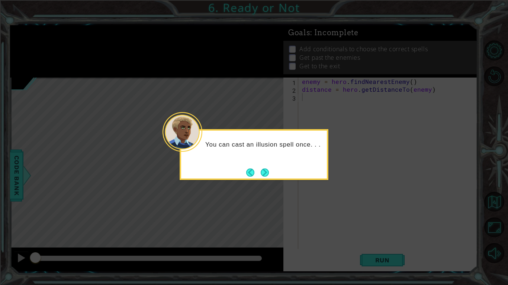
click at [265, 167] on footer at bounding box center [257, 172] width 23 height 11
click at [263, 171] on button "Next" at bounding box center [265, 173] width 8 height 8
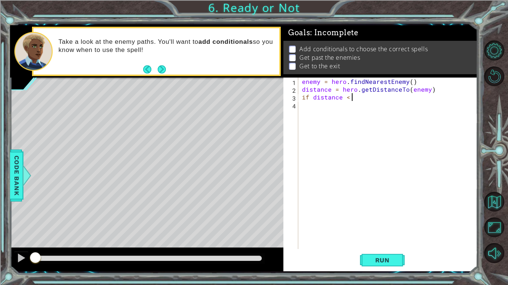
scroll to position [0, 3]
type textarea "if distance < 3:"
click at [357, 216] on div "enemy = hero . findNearestEnemy ( ) distance = hero . getDistanceTo ( enemy ) i…" at bounding box center [389, 171] width 179 height 187
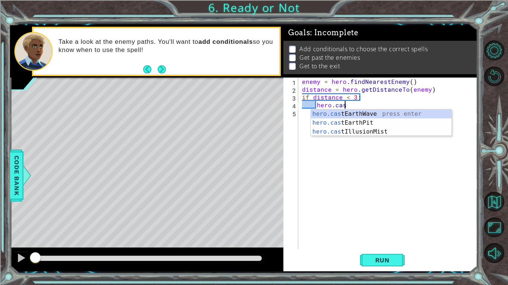
scroll to position [0, 2]
click at [348, 130] on div "hero.cast EarthWave press enter hero.cast EarthPit press enter hero.cast Illusi…" at bounding box center [381, 132] width 140 height 45
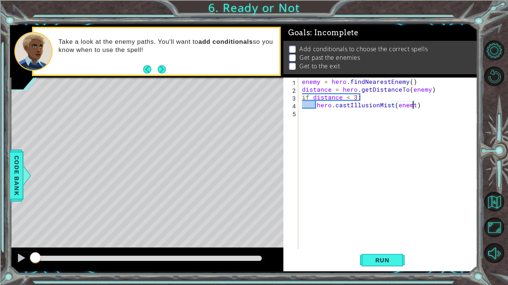
scroll to position [0, 7]
type textarea "hero.castIllusionMist(enemy)"
click at [327, 135] on div "enemy = hero . findNearestEnemy ( ) distance = hero . getDistanceTo ( enemy ) i…" at bounding box center [389, 171] width 179 height 187
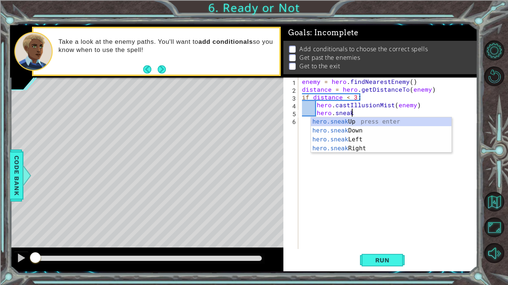
scroll to position [0, 3]
click at [340, 119] on div "hero.sneak Up press enter hero.sneak Down press enter hero.sneak Left press ent…" at bounding box center [381, 144] width 140 height 54
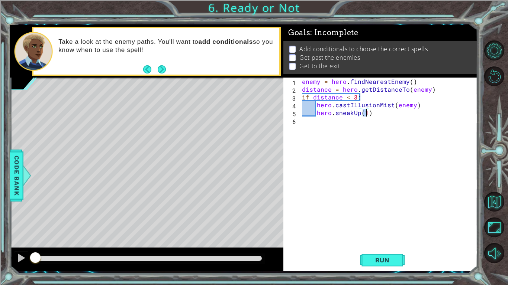
type textarea "hero.sneakUp(2)"
click at [349, 155] on div "enemy = hero . findNearestEnemy ( ) distance = hero . getDistanceTo ( enemy ) i…" at bounding box center [389, 171] width 179 height 187
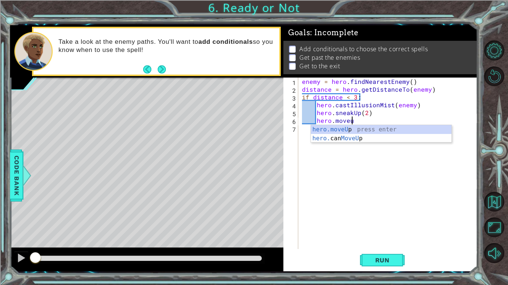
scroll to position [0, 3]
click at [334, 131] on div "hero.moveUp press enter hero. can MoveUp press enter" at bounding box center [381, 143] width 140 height 36
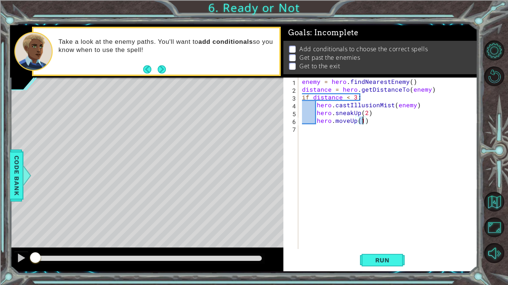
click at [348, 123] on div "enemy = hero . findNearestEnemy ( ) distance = hero . getDistanceTo ( enemy ) i…" at bounding box center [389, 171] width 179 height 187
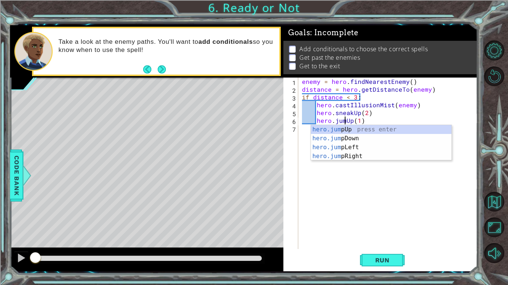
scroll to position [0, 3]
click at [350, 127] on div "hero.jump Up press enter hero.jump Down press enter hero.jump Left press enter …" at bounding box center [381, 152] width 140 height 54
type textarea "hero.jumpUp()(1)"
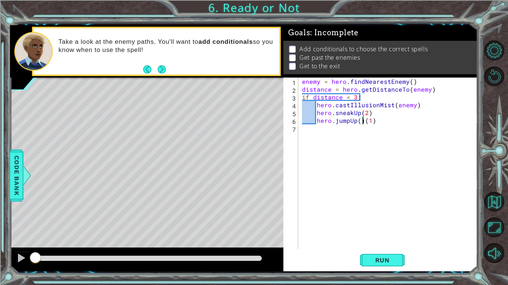
click at [375, 126] on div "enemy = hero . findNearestEnemy ( ) distance = hero . getDistanceTo ( enemy ) i…" at bounding box center [389, 171] width 179 height 187
click at [363, 122] on div "enemy = hero . findNearestEnemy ( ) distance = hero . getDistanceTo ( enemy ) i…" at bounding box center [389, 171] width 179 height 187
type textarea "hero.jumpUp(1)"
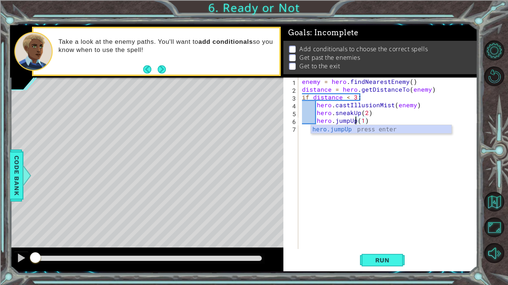
click at [337, 159] on div "enemy = hero . findNearestEnemy ( ) distance = hero . getDistanceTo ( enemy ) i…" at bounding box center [389, 171] width 179 height 187
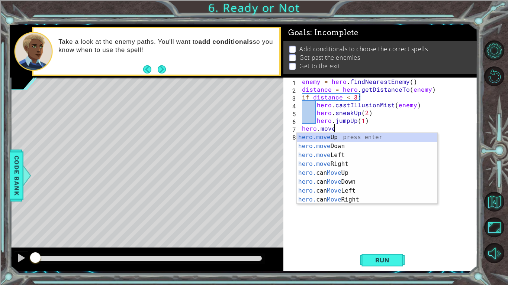
scroll to position [0, 2]
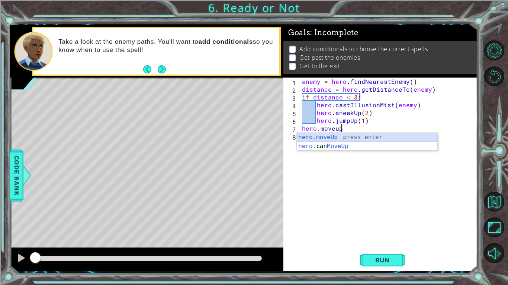
click at [319, 136] on div "hero.moveUp press enter hero. can MoveUp press enter" at bounding box center [367, 151] width 140 height 36
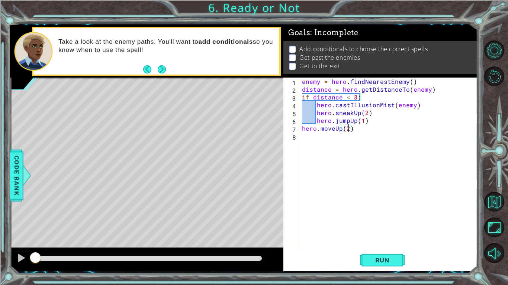
scroll to position [0, 3]
click at [304, 130] on div "enemy = hero . findNearestEnemy ( ) distance = hero . getDistanceTo ( enemy ) i…" at bounding box center [389, 171] width 179 height 187
click at [301, 130] on div "enemy = hero . findNearestEnemy ( ) distance = hero . getDistanceTo ( enemy ) i…" at bounding box center [389, 171] width 179 height 187
type textarea "hero.moveUp(2)"
click at [316, 138] on div "enemy = hero . findNearestEnemy ( ) distance = hero . getDistanceTo ( enemy ) i…" at bounding box center [389, 171] width 179 height 187
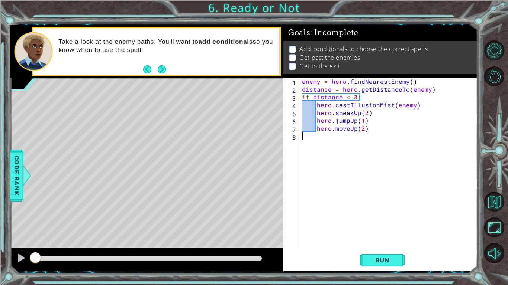
scroll to position [0, 0]
click at [375, 117] on div "enemy = hero . findNearestEnemy ( ) distance = hero . getDistanceTo ( enemy ) i…" at bounding box center [389, 171] width 179 height 187
click at [372, 112] on div "enemy = hero . findNearestEnemy ( ) distance = hero . getDistanceTo ( enemy ) i…" at bounding box center [389, 171] width 179 height 187
type textarea "hero.sneakUp(2)"
click at [318, 129] on div "enemy = hero . findNearestEnemy ( ) distance = hero . getDistanceTo ( enemy ) i…" at bounding box center [389, 171] width 179 height 187
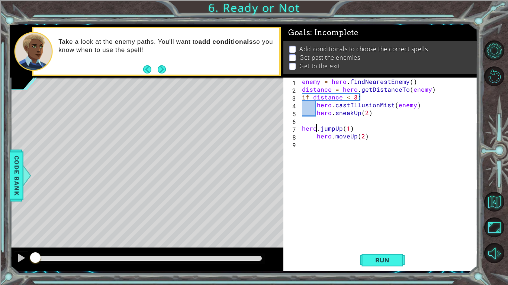
click at [318, 128] on div "enemy = hero . findNearestEnemy ( ) distance = hero . getDistanceTo ( enemy ) i…" at bounding box center [389, 171] width 179 height 187
click at [317, 134] on div "enemy = hero . findNearestEnemy ( ) distance = hero . getDistanceTo ( enemy ) i…" at bounding box center [389, 171] width 179 height 187
type textarea "hero.moveUp(2)"
click at [310, 123] on div "enemy = hero . findNearestEnemy ( ) distance = hero . getDistanceTo ( enemy ) i…" at bounding box center [389, 171] width 179 height 187
type textarea "hero.sneakUp(2)"
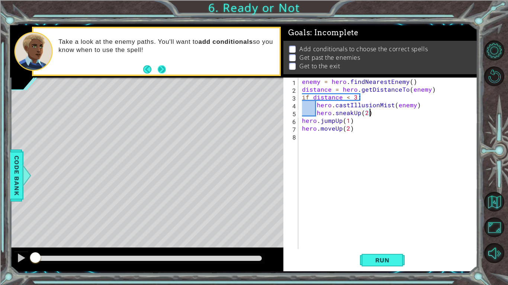
click at [161, 65] on button "Next" at bounding box center [162, 69] width 8 height 8
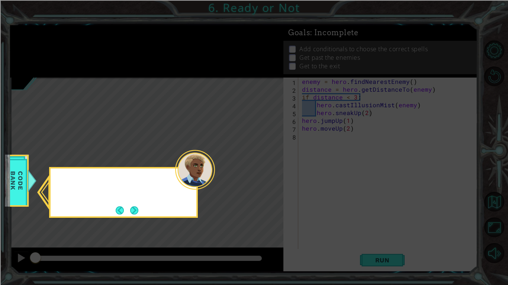
click at [161, 65] on icon at bounding box center [254, 142] width 508 height 285
click at [132, 215] on button "Next" at bounding box center [134, 211] width 8 height 8
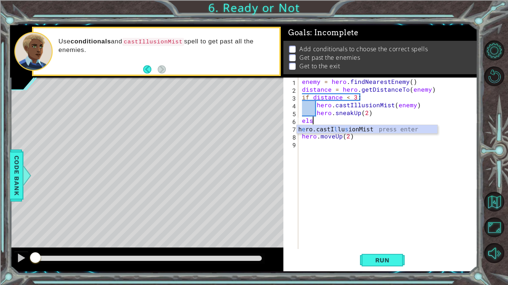
scroll to position [0, 0]
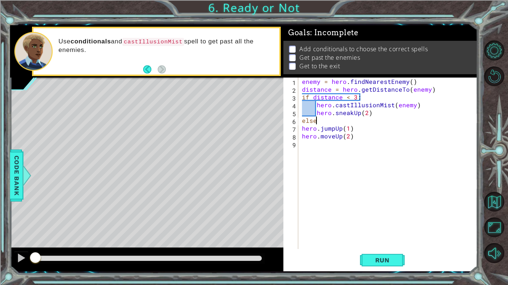
type textarea "else:"
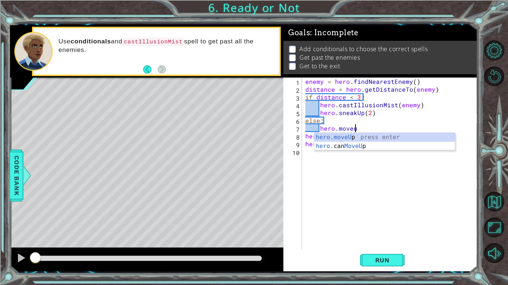
scroll to position [0, 3]
click at [385, 136] on div "hero.moveUp press enter hero. can MoveUp press enter" at bounding box center [384, 151] width 140 height 36
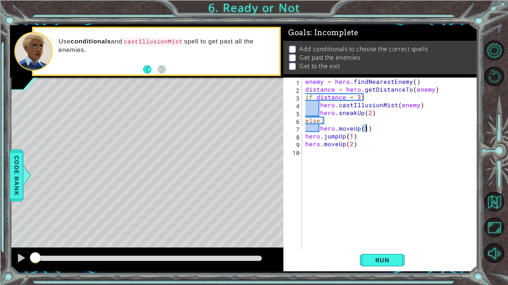
type textarea "hero.moveUp(2)"
click at [341, 179] on div "enemy = hero . findNearestEnemy ( ) distance = hero . getDistanceTo ( enemy ) i…" at bounding box center [391, 171] width 175 height 187
click at [377, 240] on button "Run" at bounding box center [382, 260] width 45 height 19
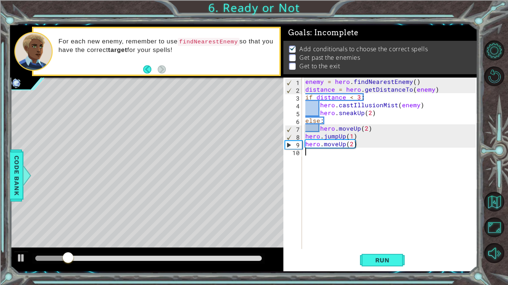
click at [375, 206] on div "enemy = hero . findNearestEnemy ( ) distance = hero . getDistanceTo ( enemy ) i…" at bounding box center [391, 171] width 175 height 187
click at [368, 127] on div "enemy = hero . findNearestEnemy ( ) distance = hero . getDistanceTo ( enemy ) i…" at bounding box center [391, 171] width 175 height 187
click at [366, 127] on div "enemy = hero . findNearestEnemy ( ) distance = hero . getDistanceTo ( enemy ) i…" at bounding box center [391, 171] width 175 height 187
click at [354, 145] on div "enemy = hero . findNearestEnemy ( ) distance = hero . getDistanceTo ( enemy ) i…" at bounding box center [391, 171] width 175 height 187
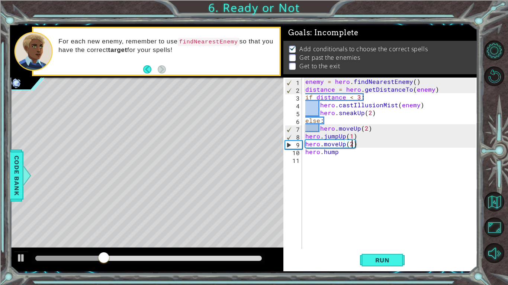
click at [352, 144] on div "enemy = hero . findNearestEnemy ( ) distance = hero . getDistanceTo ( enemy ) i…" at bounding box center [391, 171] width 175 height 187
type textarea "hero.moveUp(2)"
click at [345, 161] on div "enemy = hero . findNearestEnemy ( ) distance = hero . getDistanceTo ( enemy ) i…" at bounding box center [391, 171] width 175 height 187
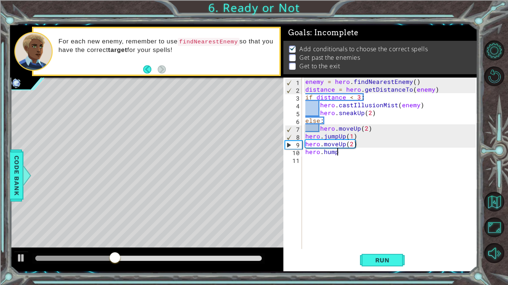
click at [340, 155] on div "enemy = hero . findNearestEnemy ( ) distance = hero . getDistanceTo ( enemy ) i…" at bounding box center [391, 171] width 175 height 187
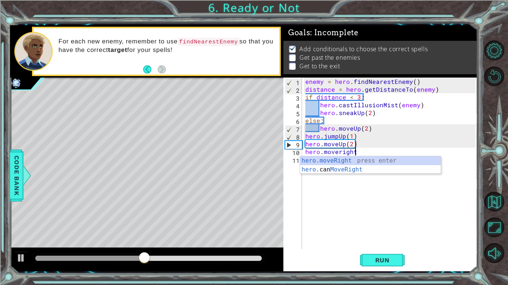
scroll to position [0, 3]
click at [330, 157] on div "hero.moveRight press enter hero. can MoveRight press enter" at bounding box center [370, 174] width 140 height 36
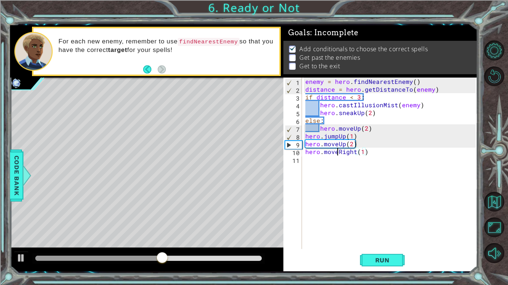
click at [337, 156] on div "enemy = hero . findNearestEnemy ( ) distance = hero . getDistanceTo ( enemy ) i…" at bounding box center [391, 171] width 175 height 187
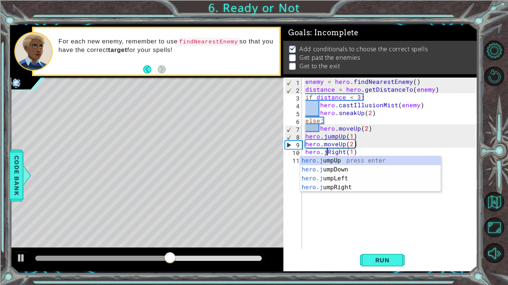
scroll to position [0, 1]
click at [330, 186] on div "hero.jum pUp press enter hero.jum pDown press enter hero.jum pLeft press enter …" at bounding box center [370, 183] width 140 height 54
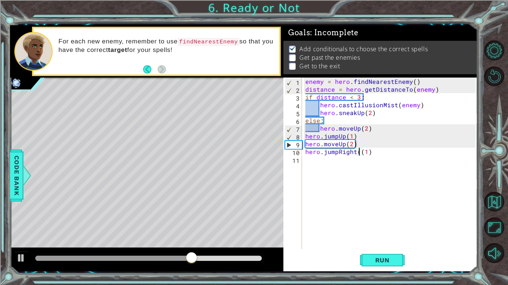
type textarea "hero.jumpRight(1)"
click at [326, 197] on div "enemy = hero . findNearestEnemy ( ) distance = hero . getDistanceTo ( enemy ) i…" at bounding box center [391, 171] width 175 height 187
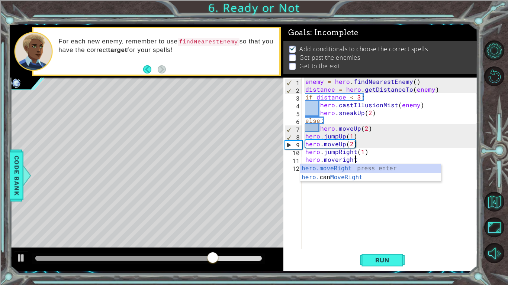
scroll to position [0, 3]
click at [321, 168] on div "hero.moveRight press enter hero. can MoveRight press enter" at bounding box center [370, 182] width 140 height 36
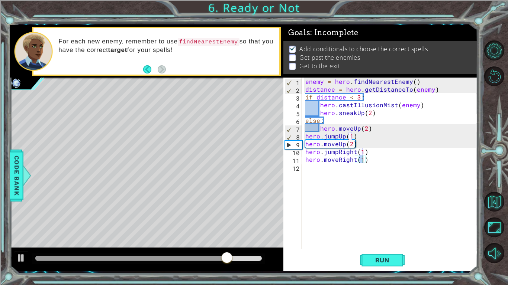
type textarea "hero.moveRight(3)"
click at [355, 173] on div "enemy = hero . findNearestEnemy ( ) distance = hero . getDistanceTo ( enemy ) i…" at bounding box center [391, 171] width 175 height 187
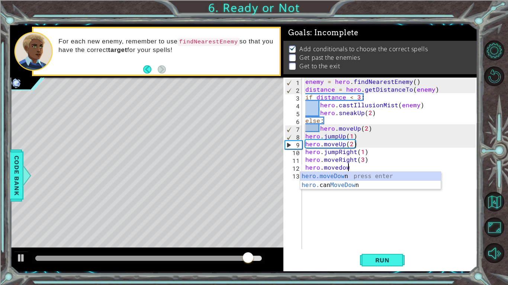
scroll to position [0, 2]
click at [345, 177] on div "hero.moveDow n press enter hero. can MoveDow n press enter" at bounding box center [370, 190] width 140 height 36
type textarea "hero.moveDown(1)"
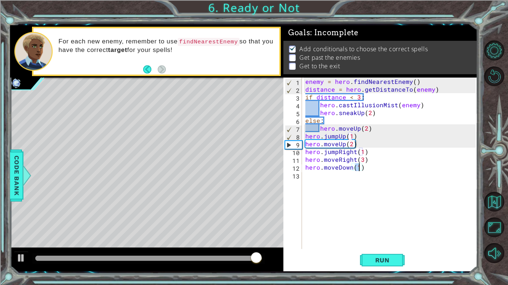
click at [337, 184] on div "enemy = hero . findNearestEnemy ( ) distance = hero . getDistanceTo ( enemy ) i…" at bounding box center [391, 171] width 175 height 187
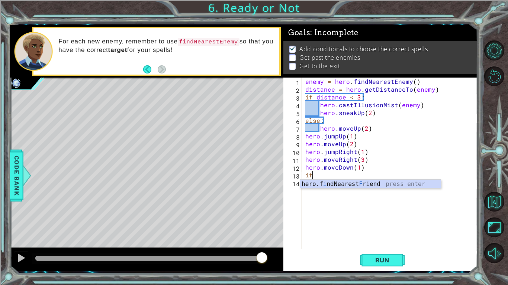
scroll to position [0, 0]
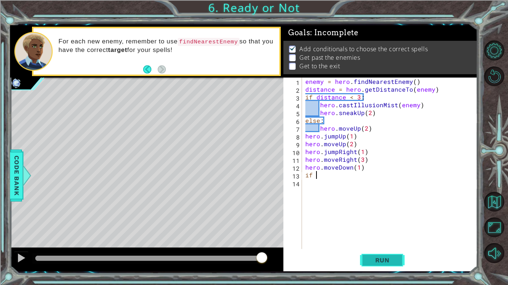
click at [397, 240] on button "Run" at bounding box center [382, 260] width 45 height 19
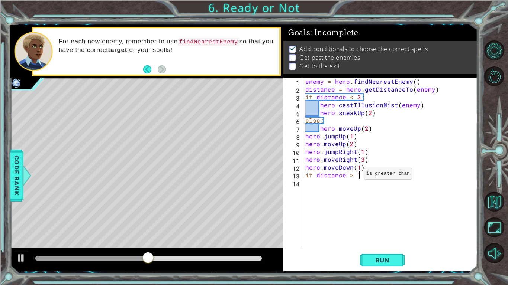
scroll to position [0, 3]
type textarea "if distance > 1:"
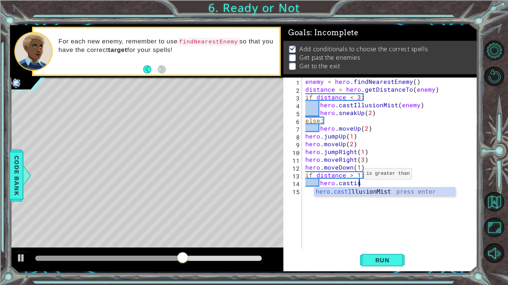
scroll to position [0, 3]
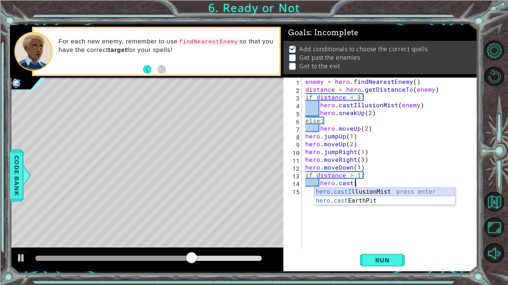
drag, startPoint x: 371, startPoint y: 197, endPoint x: 372, endPoint y: 190, distance: 7.1
click at [372, 190] on div "hero.castI llusionMist press enter hero.cast EarthP i t press enter" at bounding box center [384, 206] width 140 height 36
type textarea "hero.castIllusionMist(friend)"
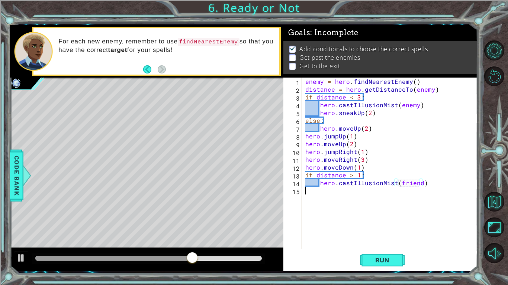
click at [372, 190] on div "enemy = hero . findNearestEnemy ( ) distance = hero . getDistanceTo ( enemy ) i…" at bounding box center [391, 171] width 175 height 187
click at [376, 187] on div "enemy = hero . findNearestEnemy ( ) distance = hero . getDistanceTo ( enemy ) i…" at bounding box center [391, 171] width 175 height 187
click at [409, 187] on div "enemy = hero . findNearestEnemy ( ) distance = hero . getDistanceTo ( enemy ) i…" at bounding box center [391, 171] width 175 height 187
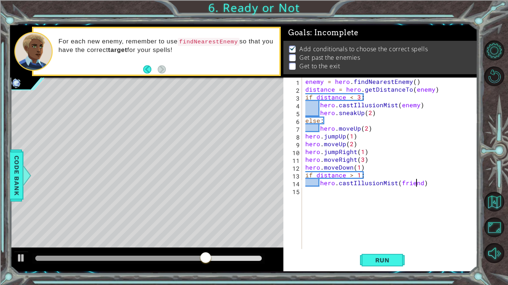
click at [417, 186] on div "enemy = hero . findNearestEnemy ( ) distance = hero . getDistanceTo ( enemy ) i…" at bounding box center [391, 171] width 175 height 187
click at [418, 186] on div "enemy = hero . findNearestEnemy ( ) distance = hero . getDistanceTo ( enemy ) i…" at bounding box center [391, 171] width 175 height 187
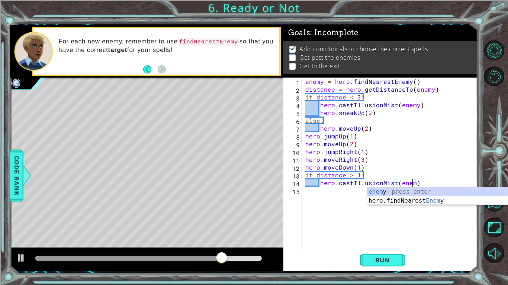
type textarea "hero.castIllusionMist(enemy)"
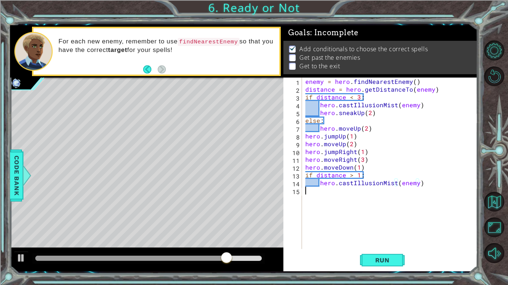
click at [347, 205] on div "enemy = hero . findNearestEnemy ( ) distance = hero . getDistanceTo ( enemy ) i…" at bounding box center [391, 171] width 175 height 187
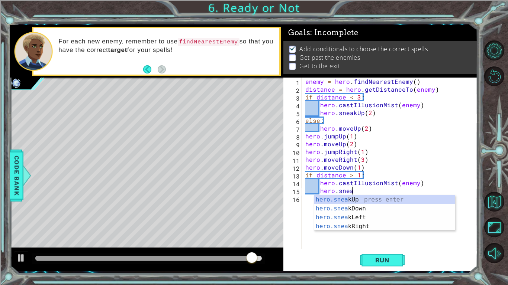
scroll to position [0, 3]
click at [347, 210] on div "hero.sneak Up press enter hero.sneak Down press enter hero.sneak Left press ent…" at bounding box center [384, 222] width 140 height 54
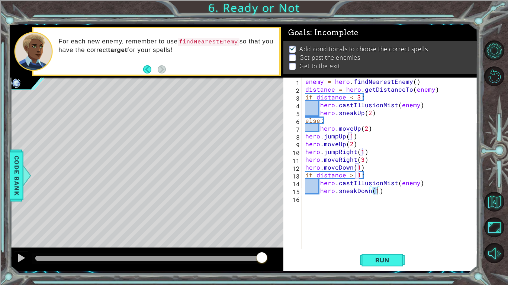
type textarea "hero.sneakDown(2)"
click at [358, 206] on div "enemy = hero . findNearestEnemy ( ) distance = hero . getDistanceTo ( enemy ) i…" at bounding box center [391, 171] width 175 height 187
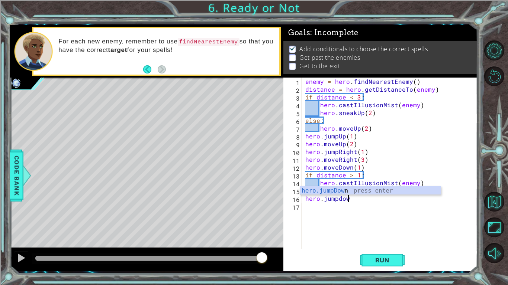
scroll to position [0, 2]
type textarea "hero.jumpdown"
click at [348, 191] on div "hero.jumpDown press enter" at bounding box center [370, 200] width 140 height 27
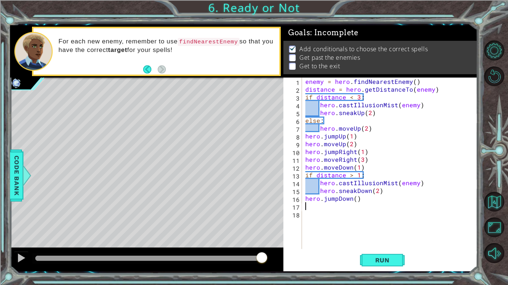
scroll to position [0, 0]
click at [358, 199] on div "enemy = hero . findNearestEnemy ( ) distance = hero . getDistanceTo ( enemy ) i…" at bounding box center [391, 171] width 175 height 187
click at [356, 199] on div "enemy = hero . findNearestEnemy ( ) distance = hero . getDistanceTo ( enemy ) i…" at bounding box center [391, 171] width 175 height 187
click at [381, 193] on div "enemy = hero . findNearestEnemy ( ) distance = hero . getDistanceTo ( enemy ) i…" at bounding box center [391, 171] width 175 height 187
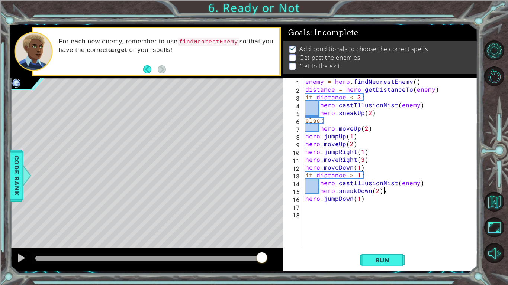
type textarea "hero.sneakDown(2)"
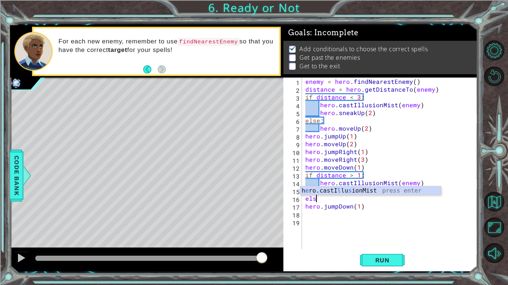
scroll to position [0, 0]
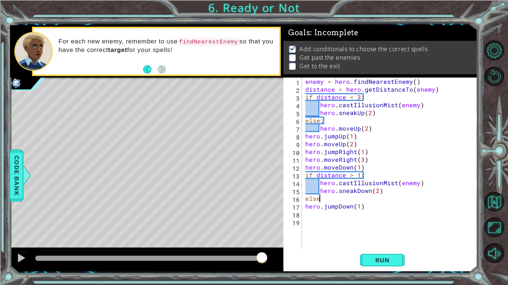
type textarea "else:"
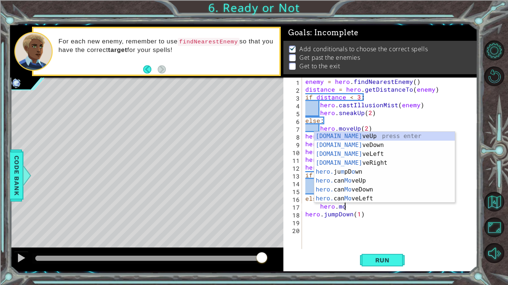
scroll to position [0, 2]
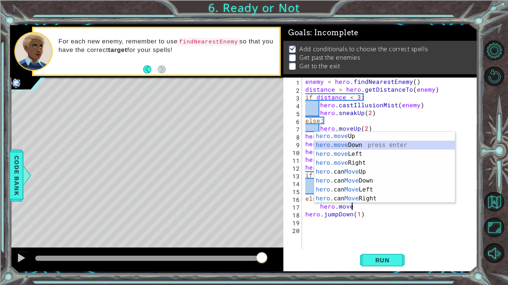
click at [366, 146] on div "hero.move Up press enter hero.move Down press enter hero.move Left press enter …" at bounding box center [384, 176] width 140 height 89
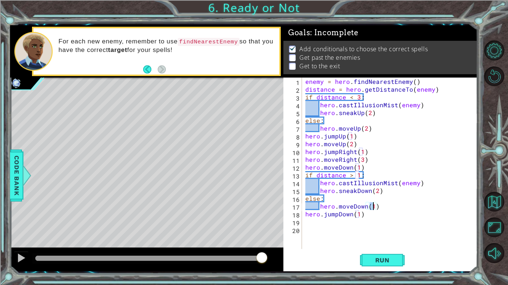
scroll to position [0, 4]
click at [400, 199] on div "enemy = hero . findNearestEnemy ( ) distance = hero . getDistanceTo ( enemy ) i…" at bounding box center [391, 171] width 175 height 187
click at [403, 204] on div "enemy = hero . findNearestEnemy ( ) distance = hero . getDistanceTo ( enemy ) i…" at bounding box center [391, 171] width 175 height 187
type textarea "hero.moveDown(2)"
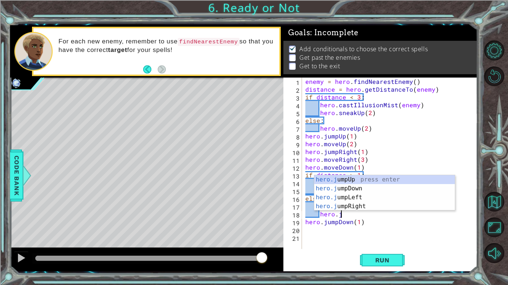
scroll to position [0, 2]
type textarea "hero.jum"
click at [392, 183] on div "hero.jum pUp press enter hero.jum pDown press enter hero.jum pLeft press enter …" at bounding box center [384, 202] width 140 height 54
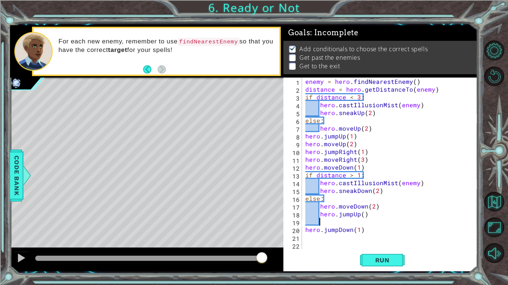
scroll to position [0, 0]
click at [362, 214] on div "enemy = hero . findNearestEnemy ( ) distance = hero . getDistanceTo ( enemy ) i…" at bounding box center [391, 171] width 175 height 187
click at [366, 214] on div "enemy = hero . findNearestEnemy ( ) distance = hero . getDistanceTo ( enemy ) i…" at bounding box center [391, 171] width 175 height 187
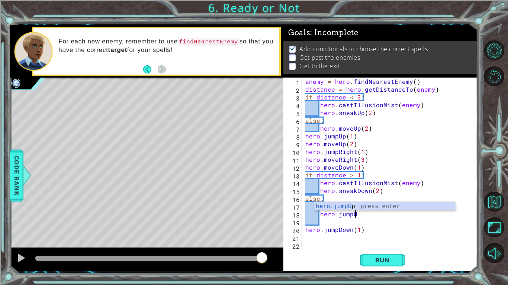
type textarea "hero.jump"
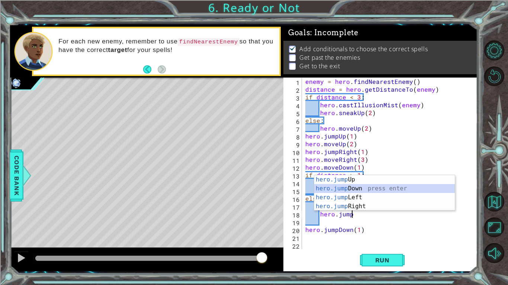
click at [349, 188] on div "hero.jump Up press enter hero.jump Down press enter hero.jump Left press enter …" at bounding box center [384, 202] width 140 height 54
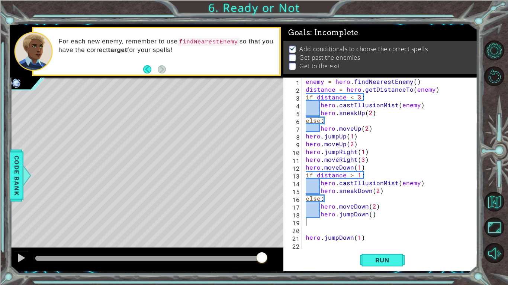
scroll to position [0, 0]
type textarea "hero.jumpDown()"
click at [344, 240] on div "enemy = hero . findNearestEnemy ( ) distance = hero . getDistanceTo ( enemy ) i…" at bounding box center [391, 171] width 175 height 187
type textarea "hero.jumpDown(1)"
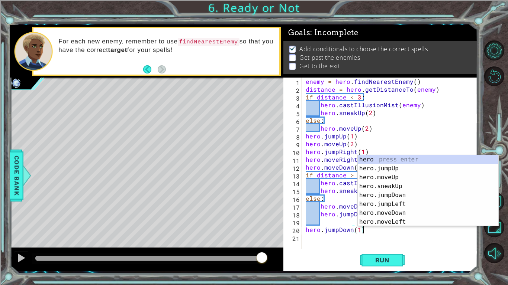
click at [329, 222] on div "enemy = hero . findNearestEnemy ( ) distance = hero . getDistanceTo ( enemy ) i…" at bounding box center [391, 171] width 175 height 187
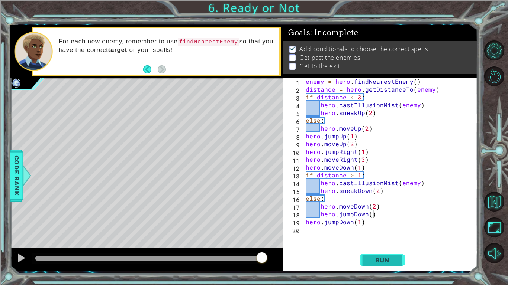
click at [389, 240] on button "Run" at bounding box center [382, 260] width 45 height 19
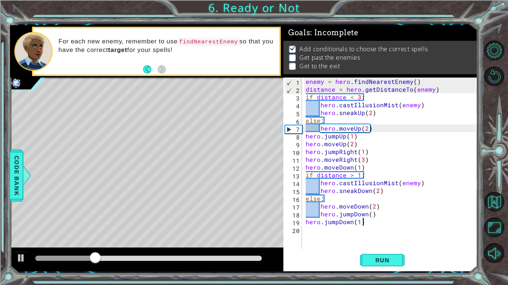
click at [373, 219] on div "enemy = hero . findNearestEnemy ( ) distance = hero . getDistanceTo ( enemy ) i…" at bounding box center [391, 171] width 175 height 187
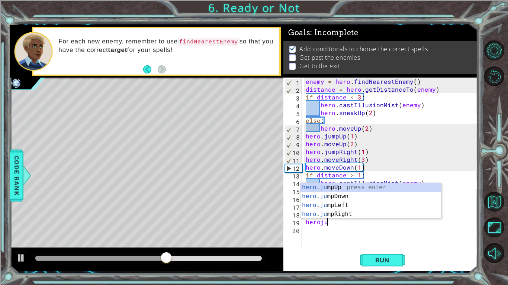
scroll to position [0, 1]
type textarea "herojumo"
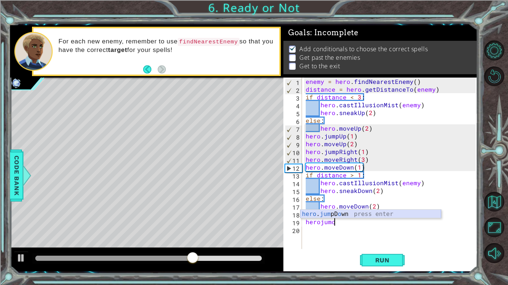
click at [383, 212] on div "hero . jum pD o wn press enter" at bounding box center [370, 223] width 140 height 27
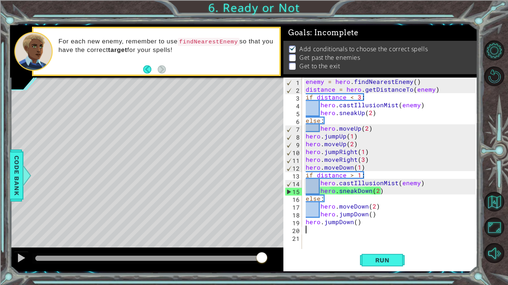
click at [367, 167] on div "enemy = hero . findNearestEnemy ( ) distance = hero . getDistanceTo ( enemy ) i…" at bounding box center [391, 171] width 175 height 187
click at [386, 173] on div "enemy = hero . findNearestEnemy ( ) distance = hero . getDistanceTo ( enemy ) i…" at bounding box center [391, 171] width 175 height 187
click at [379, 166] on div "enemy = hero . findNearestEnemy ( ) distance = hero . getDistanceTo ( enemy ) i…" at bounding box center [391, 171] width 175 height 187
type textarea "hero.moveDown(1)"
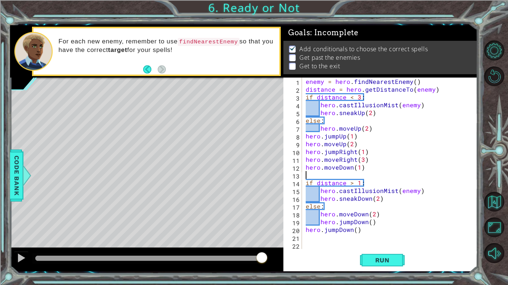
paste textarea "distance = hero.getDistanceTo(enemy)"
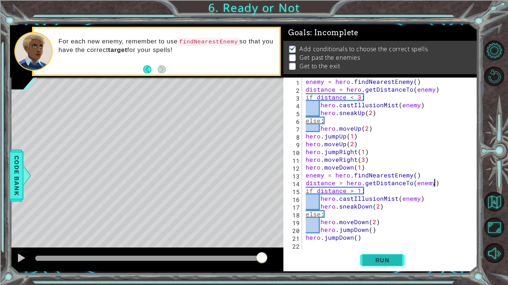
type textarea "distance = hero.getDistanceTo(enemy)"
click at [386, 240] on span "Run" at bounding box center [382, 260] width 29 height 7
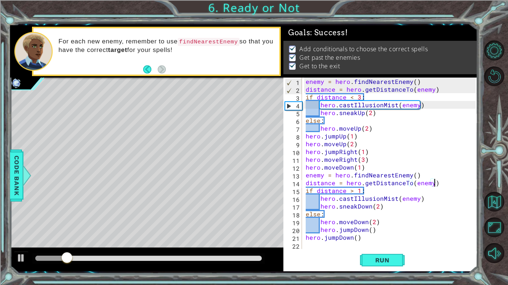
click at [259, 240] on div at bounding box center [148, 258] width 226 height 5
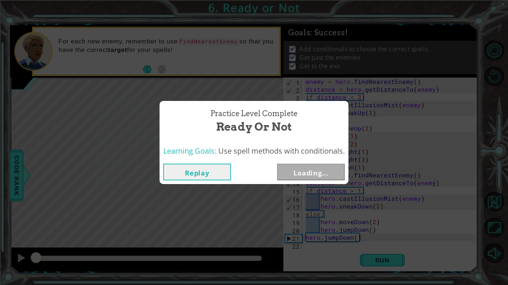
drag, startPoint x: 259, startPoint y: 260, endPoint x: 414, endPoint y: 269, distance: 154.5
click at [414, 240] on div "Practice Level Complete Ready or Not Learning Goals: Use spell methods with con…" at bounding box center [254, 142] width 508 height 285
click at [326, 176] on button "Next" at bounding box center [311, 172] width 68 height 17
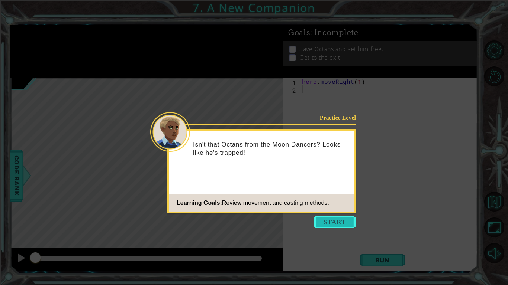
click at [324, 223] on button "Start" at bounding box center [334, 222] width 42 height 12
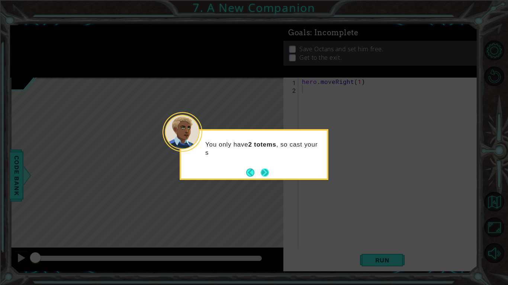
click at [265, 169] on button "Next" at bounding box center [265, 173] width 8 height 8
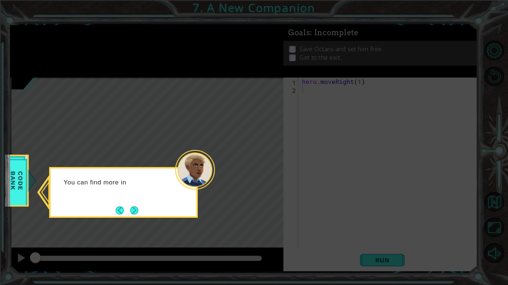
click at [322, 154] on icon at bounding box center [254, 142] width 508 height 285
click at [133, 207] on button "Next" at bounding box center [134, 211] width 8 height 8
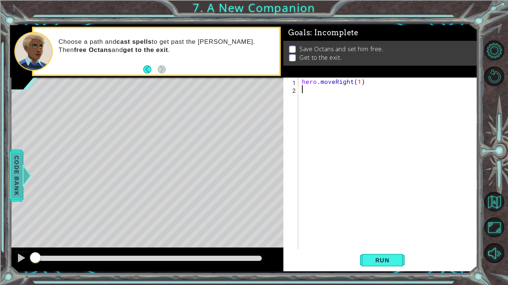
click at [24, 172] on div at bounding box center [26, 176] width 9 height 22
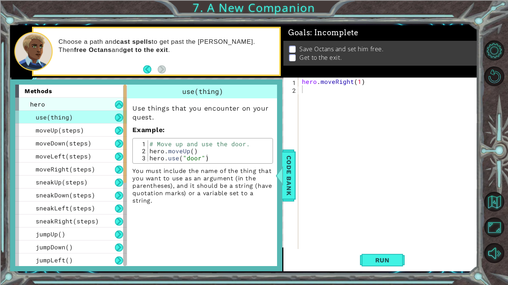
click at [47, 103] on div "hero" at bounding box center [70, 104] width 111 height 13
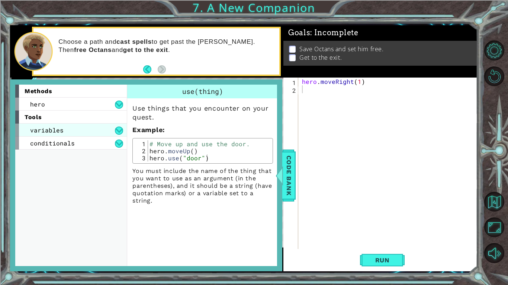
click at [73, 132] on div "variables" at bounding box center [70, 130] width 111 height 13
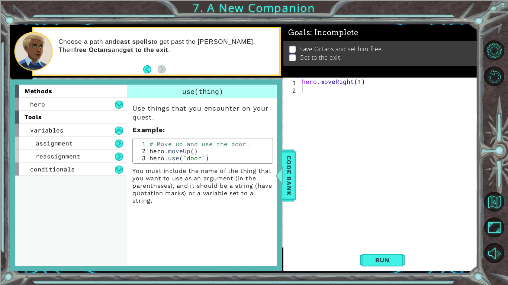
click at [70, 123] on div "tools" at bounding box center [70, 117] width 111 height 13
click at [71, 126] on div "variables" at bounding box center [70, 130] width 111 height 13
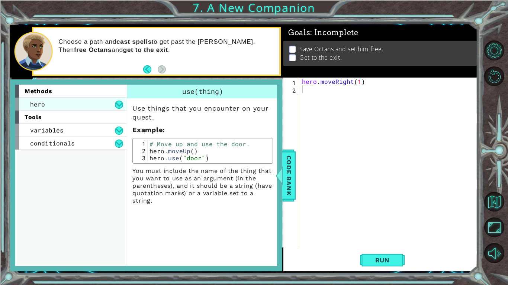
click at [92, 110] on div "hero" at bounding box center [70, 104] width 111 height 13
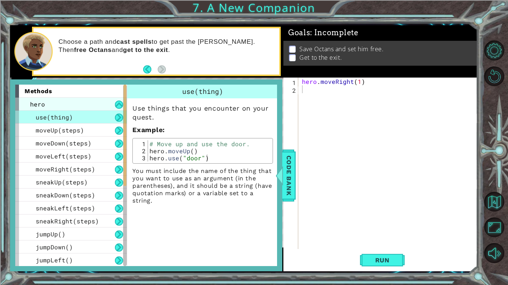
click at [69, 101] on div "hero" at bounding box center [70, 104] width 111 height 13
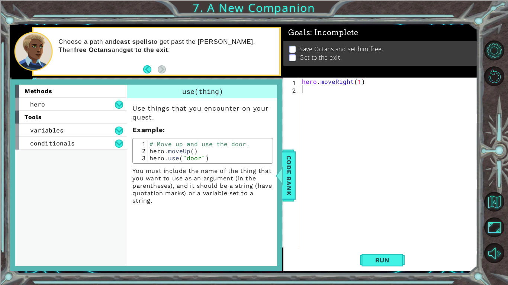
type textarea "# Move up and use the door."
click at [251, 145] on div "# Move up and use the door. hero . moveUp ( ) hero . use ( "door" )" at bounding box center [209, 157] width 123 height 35
click at [327, 160] on div "hero . moveRight ( 1 )" at bounding box center [389, 171] width 179 height 187
click at [287, 157] on span "Code Bank" at bounding box center [289, 175] width 12 height 45
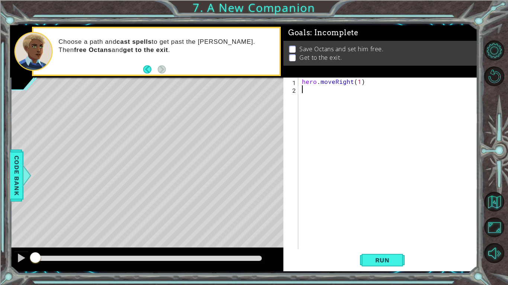
click at [313, 156] on div "hero . moveRight ( 1 )" at bounding box center [389, 171] width 179 height 187
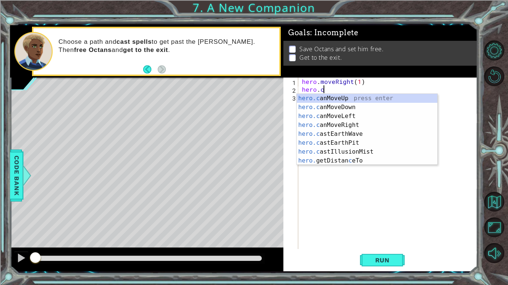
scroll to position [0, 1]
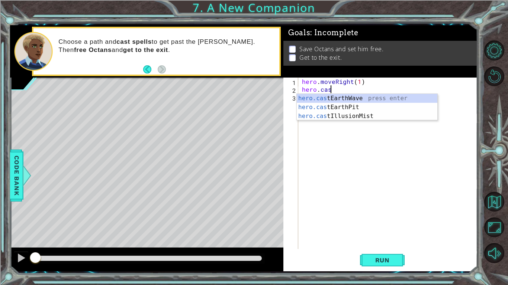
type textarea "hero.cast"
click at [346, 95] on div "hero.cast EarthWave press enter hero.cast EarthPit press enter hero.cast Illusi…" at bounding box center [367, 116] width 140 height 45
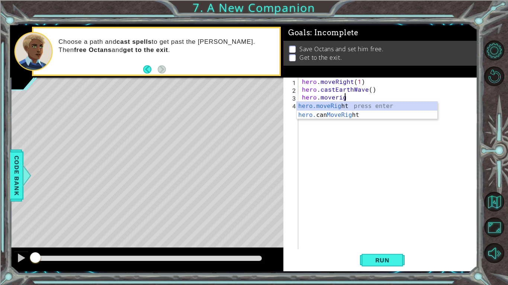
scroll to position [0, 3]
click at [332, 103] on div "hero.moveRight press enter hero. can MoveRight press enter" at bounding box center [367, 120] width 140 height 36
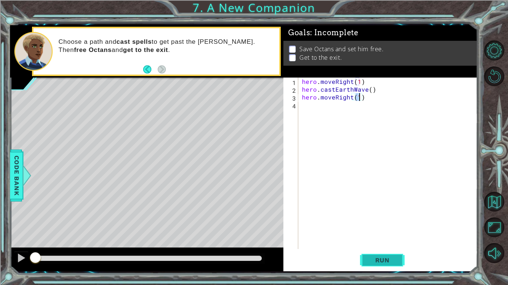
scroll to position [0, 3]
type textarea "hero.moveRight(2)"
click at [388, 240] on span "Run" at bounding box center [382, 260] width 29 height 7
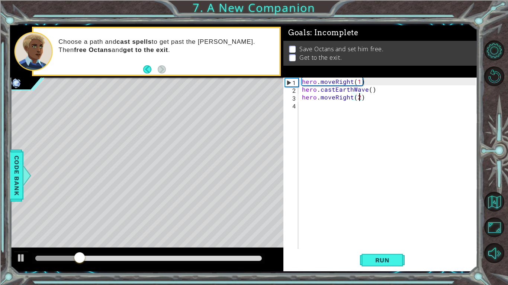
click at [334, 168] on div "hero . moveRight ( 1 ) hero . castEarthWave ( ) hero . moveRight ( 2 )" at bounding box center [389, 171] width 179 height 187
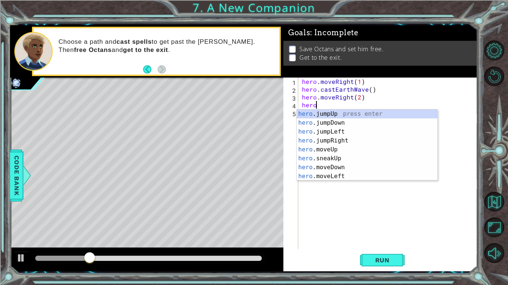
scroll to position [0, 1]
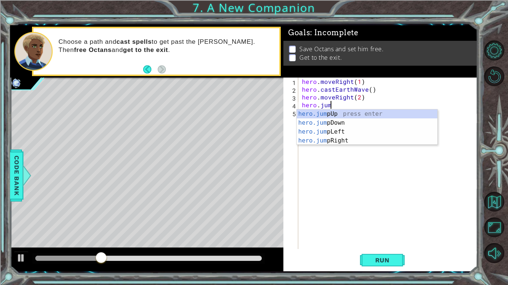
type textarea "hero.jump"
click at [326, 139] on div "hero.jump Up press enter hero.jump Down press enter hero.jump Left press enter …" at bounding box center [367, 137] width 140 height 54
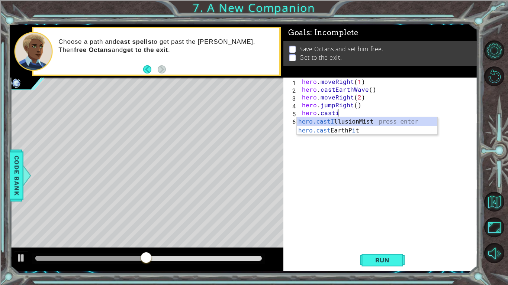
scroll to position [0, 2]
click at [371, 118] on div "hero.castI llusionMist press enter hero.cast EarthP i t press enter" at bounding box center [367, 135] width 140 height 36
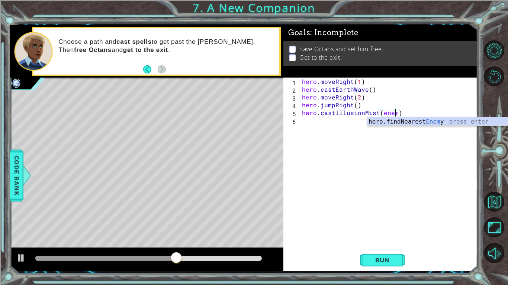
scroll to position [0, 6]
click at [302, 81] on div "hero . moveRight ( 1 ) hero . castEarthWave ( ) hero . moveRight ( 2 ) hero . j…" at bounding box center [389, 171] width 179 height 187
type textarea "hero.moveRight(1)"
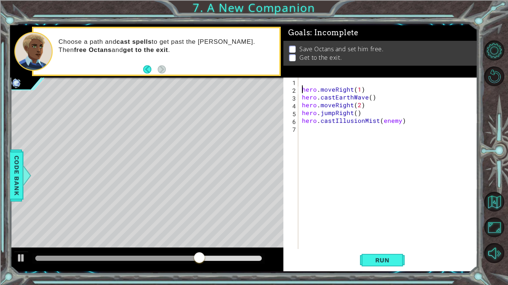
click at [302, 81] on div "hero . moveRight ( 1 ) hero . castEarthWave ( ) hero . moveRight ( 2 ) hero . j…" at bounding box center [389, 171] width 179 height 187
paste textarea "distance = hero.getDistanceTo(enemy)"
type textarea "distance = hero.getDistanceTo(enemy)"
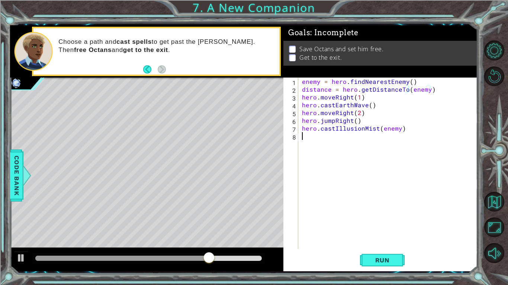
click at [347, 145] on div "enemy = hero . findNearestEnemy ( ) distance = hero . getDistanceTo ( enemy ) h…" at bounding box center [389, 171] width 179 height 187
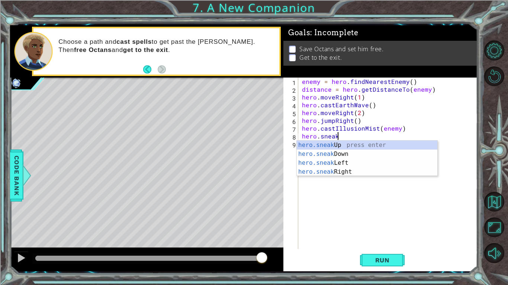
scroll to position [0, 2]
click at [327, 145] on div "hero.sneak Up press enter hero.sneak Down press enter hero.sneak Left press ent…" at bounding box center [367, 168] width 140 height 54
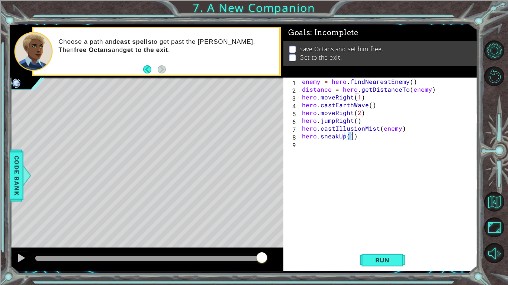
type textarea "hero.sneakUp(2)"
click at [431, 217] on div "enemy = hero . findNearestEnemy ( ) distance = hero . getDistanceTo ( enemy ) h…" at bounding box center [389, 171] width 179 height 187
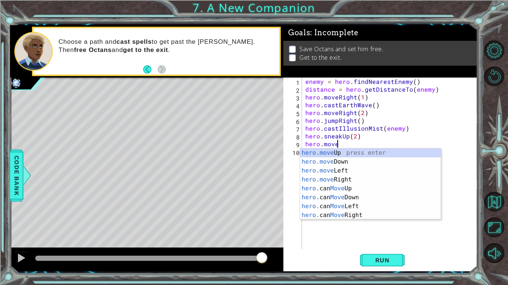
scroll to position [0, 2]
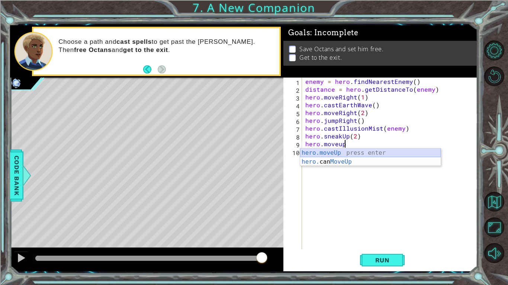
click at [347, 151] on div "hero.moveUp press enter hero. can MoveUp press enter" at bounding box center [370, 167] width 140 height 36
type textarea "hero.moveUp(1)"
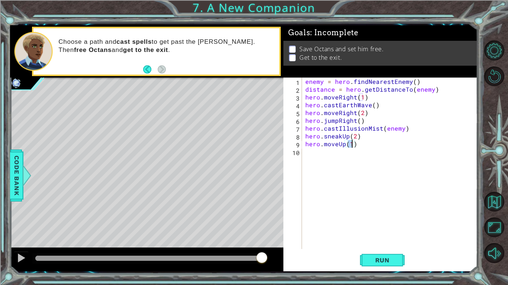
scroll to position [0, 3]
click at [352, 155] on div "enemy = hero . findNearestEnemy ( ) distance = hero . getDistanceTo ( enemy ) h…" at bounding box center [391, 171] width 175 height 187
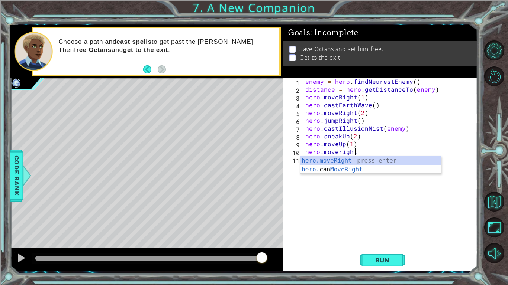
click at [356, 157] on div "hero.moveRight press enter hero. can MoveRight press enter" at bounding box center [370, 174] width 140 height 36
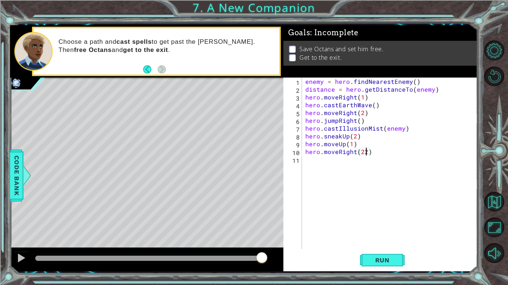
scroll to position [0, 3]
click at [387, 240] on button "Run" at bounding box center [382, 260] width 45 height 19
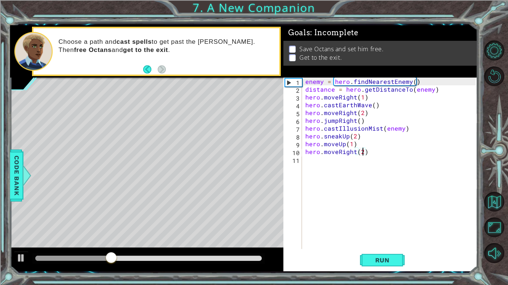
click at [436, 100] on div "enemy = hero . findNearestEnemy ( ) distance = hero . getDistanceTo ( enemy ) h…" at bounding box center [391, 171] width 175 height 187
click at [342, 110] on div "enemy = hero . findNearestEnemy ( ) distance = hero . getDistanceTo ( enemy ) h…" at bounding box center [391, 171] width 175 height 187
click at [403, 111] on div "enemy = hero . findNearestEnemy ( ) distance = hero . getDistanceTo ( enemy ) h…" at bounding box center [391, 171] width 175 height 187
click at [405, 120] on div "enemy = hero . findNearestEnemy ( ) distance = hero . getDistanceTo ( enemy ) h…" at bounding box center [391, 171] width 175 height 187
type textarea "hero.jumpRight()"
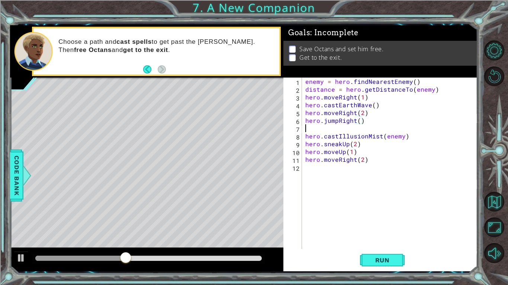
scroll to position [0, 0]
paste textarea "distance = hero.getDistanceTo(enemy)"
type textarea "distance = hero.getDistanceTo(enemy)"
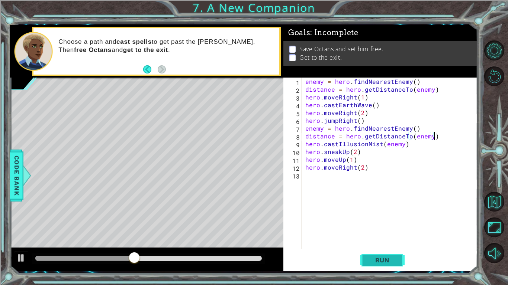
click at [389, 240] on span "Run" at bounding box center [382, 260] width 29 height 7
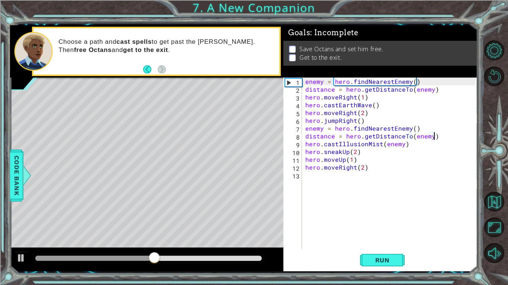
click at [342, 203] on div "enemy = hero . findNearestEnemy ( ) distance = hero . getDistanceTo ( enemy ) h…" at bounding box center [391, 171] width 175 height 187
click at [339, 171] on div "enemy = hero . findNearestEnemy ( ) distance = hero . getDistanceTo ( enemy ) h…" at bounding box center [391, 171] width 175 height 187
click at [351, 154] on div "enemy = hero . findNearestEnemy ( ) distance = hero . getDistanceTo ( enemy ) h…" at bounding box center [391, 171] width 175 height 187
click at [359, 162] on div "enemy = hero . findNearestEnemy ( ) distance = hero . getDistanceTo ( enemy ) h…" at bounding box center [391, 171] width 175 height 187
type textarea "hero.moveUp(1)"
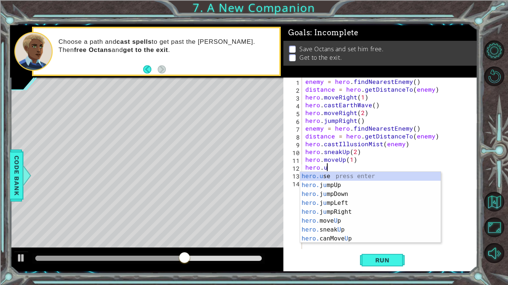
scroll to position [0, 1]
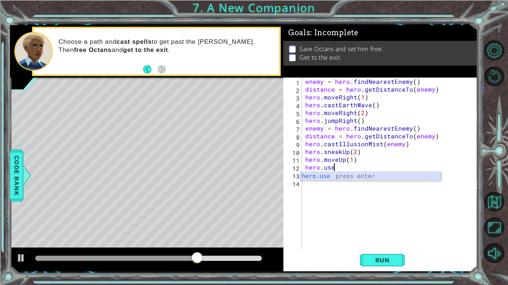
click at [355, 173] on div "hero.use press enter" at bounding box center [370, 185] width 140 height 27
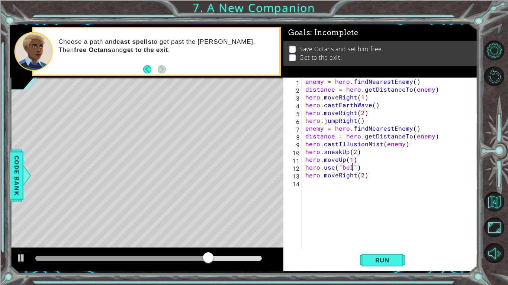
scroll to position [0, 3]
type textarea "hero.use("bell")"
click at [368, 240] on button "Run" at bounding box center [382, 260] width 45 height 19
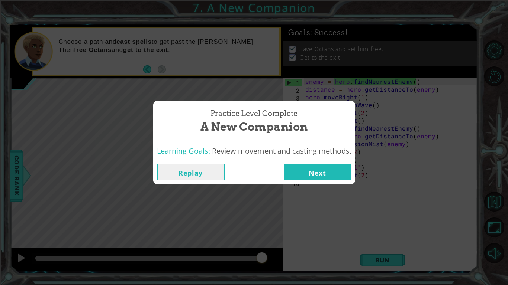
click at [301, 180] on button "Next" at bounding box center [318, 172] width 68 height 17
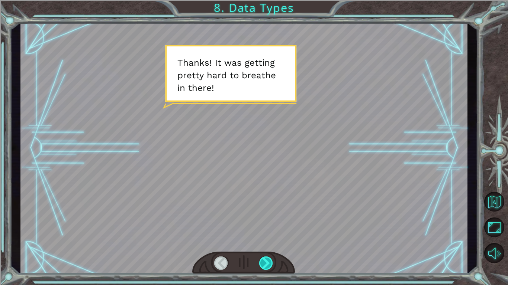
click at [259, 240] on div at bounding box center [266, 263] width 14 height 13
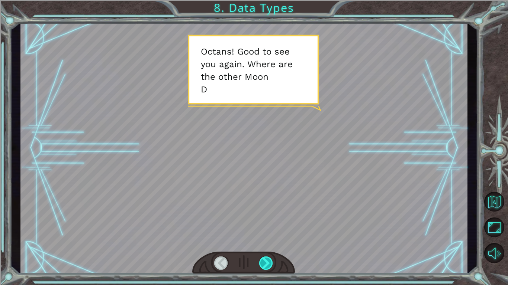
click at [261, 240] on div at bounding box center [266, 263] width 14 height 13
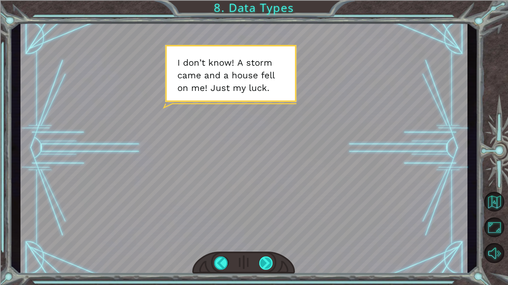
click at [261, 240] on div at bounding box center [266, 263] width 14 height 13
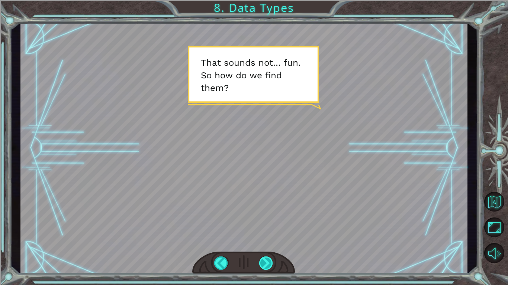
click at [261, 240] on div at bounding box center [266, 263] width 14 height 13
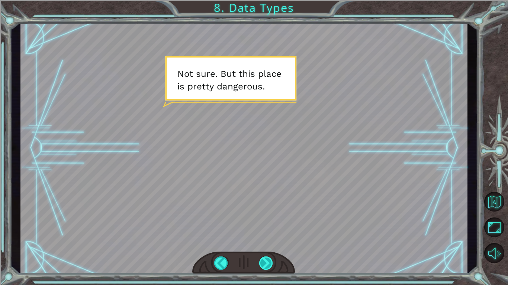
click at [261, 240] on div at bounding box center [266, 263] width 14 height 13
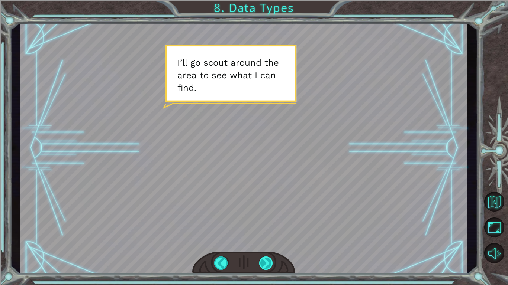
click at [261, 240] on div at bounding box center [266, 263] width 14 height 13
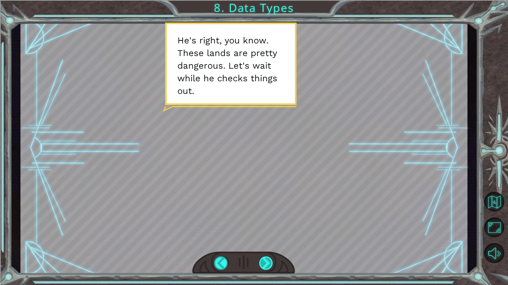
click at [261, 240] on div at bounding box center [266, 263] width 14 height 13
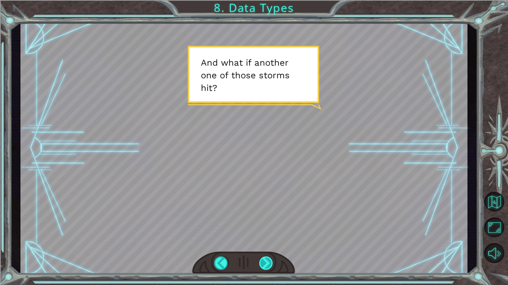
click at [261, 240] on div at bounding box center [266, 263] width 14 height 13
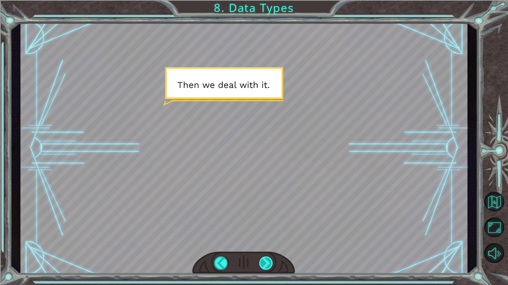
click at [261, 240] on div at bounding box center [266, 263] width 14 height 13
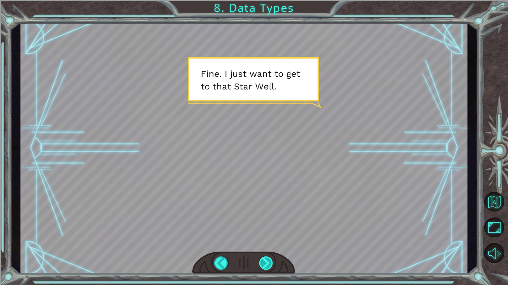
click at [261, 240] on div at bounding box center [266, 263] width 14 height 13
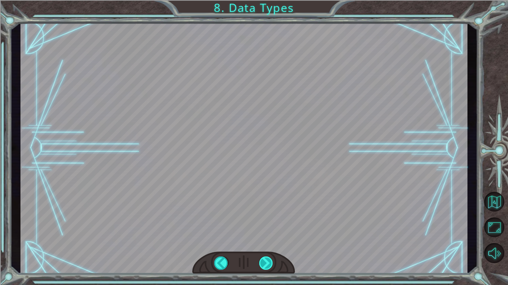
click at [261, 240] on div at bounding box center [266, 263] width 14 height 13
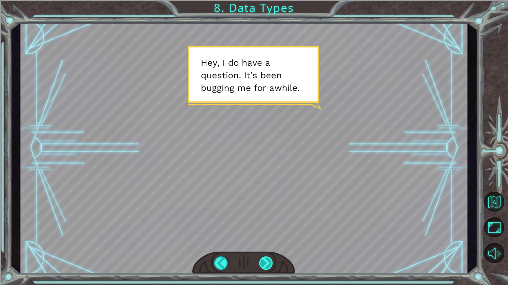
click at [261, 240] on div at bounding box center [266, 263] width 14 height 13
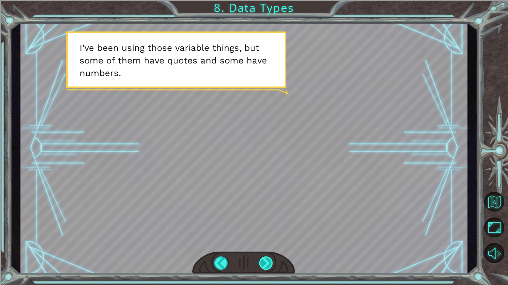
click at [261, 240] on div at bounding box center [266, 263] width 14 height 13
